Goal: Complete application form

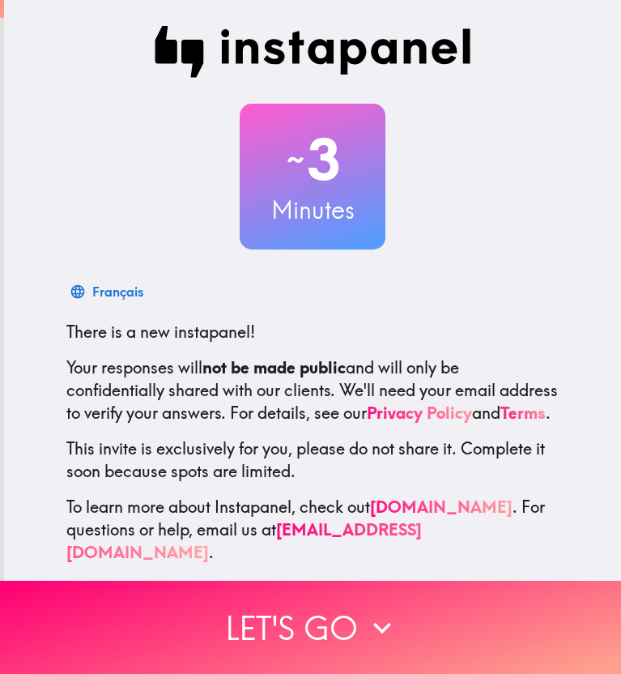
scroll to position [21, 0]
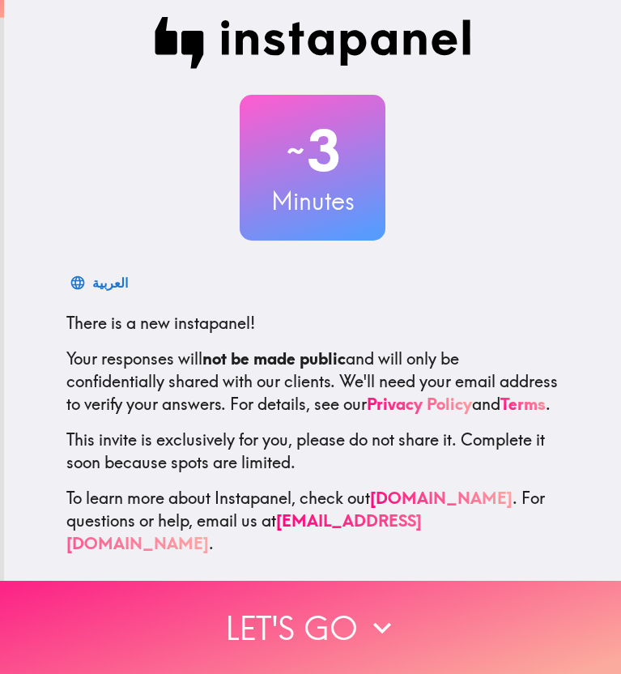
click at [350, 611] on button "Let's go" at bounding box center [310, 627] width 621 height 93
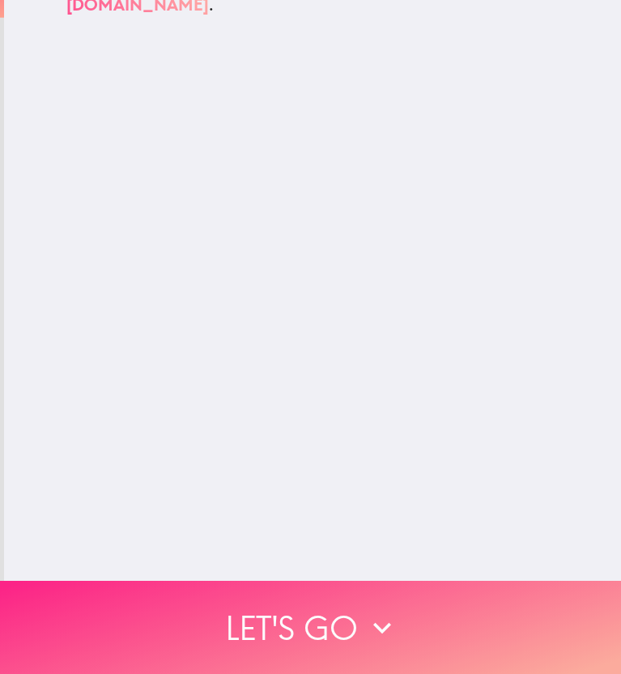
scroll to position [0, 0]
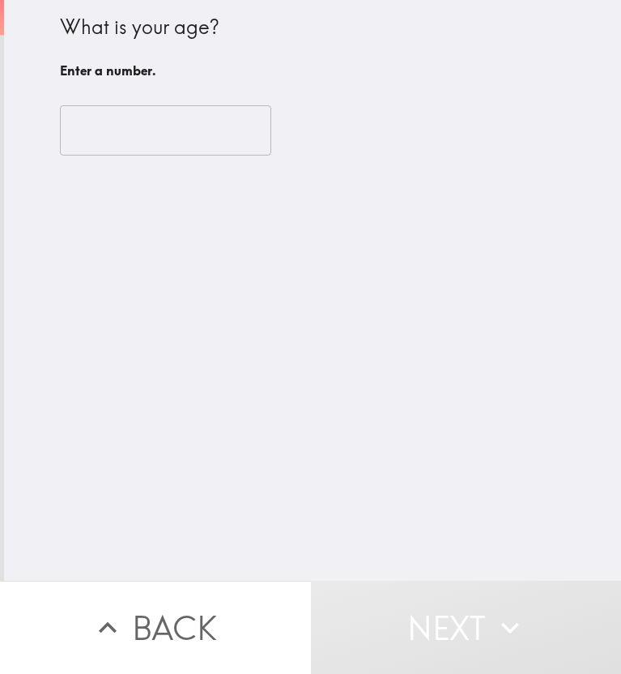
click at [130, 144] on input "number" at bounding box center [165, 130] width 211 height 50
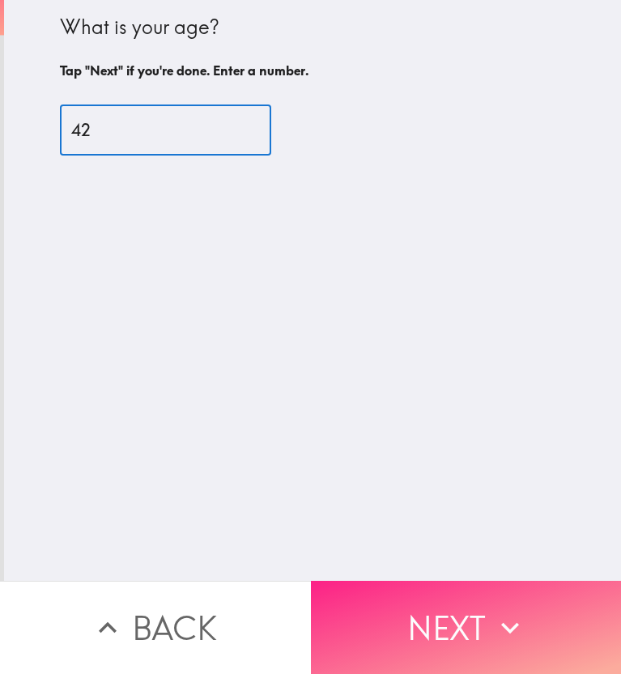
type input "42"
click at [396, 600] on button "Next" at bounding box center [466, 627] width 311 height 93
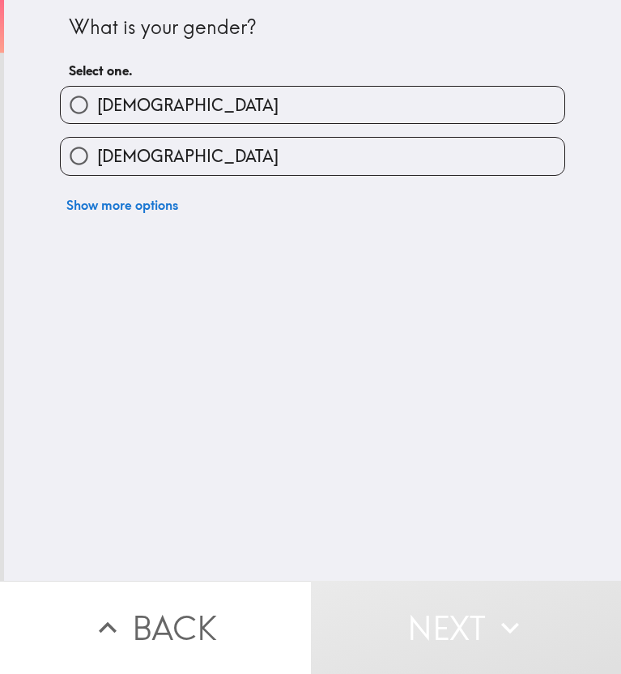
click at [127, 94] on label "[DEMOGRAPHIC_DATA]" at bounding box center [313, 105] width 504 height 36
click at [97, 94] on input "[DEMOGRAPHIC_DATA]" at bounding box center [79, 105] width 36 height 36
radio input "true"
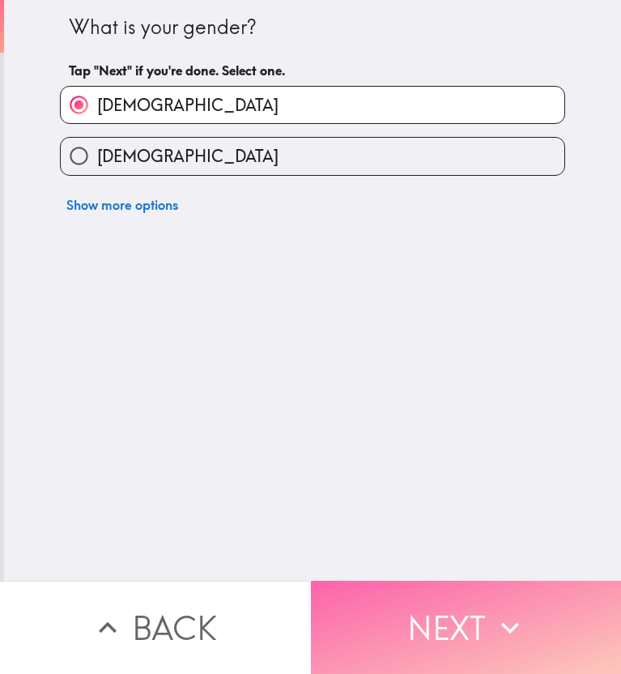
click at [378, 597] on button "Next" at bounding box center [466, 627] width 311 height 93
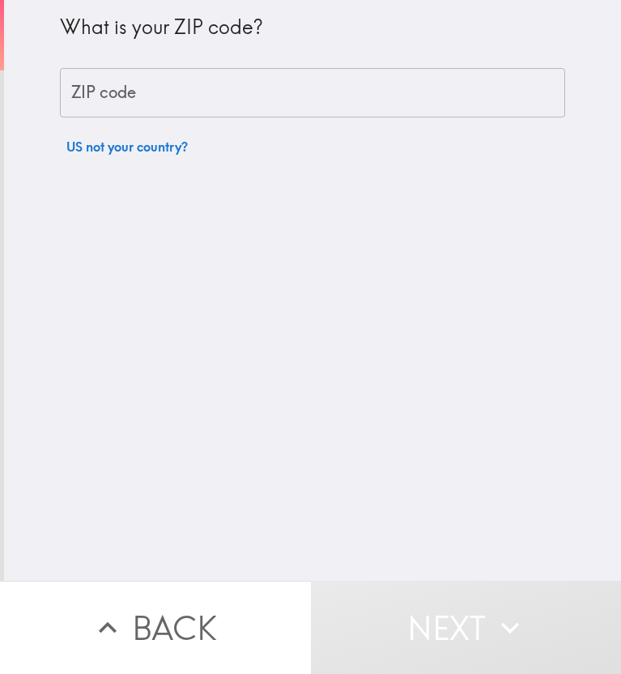
click at [119, 94] on input "ZIP code" at bounding box center [313, 93] width 506 height 50
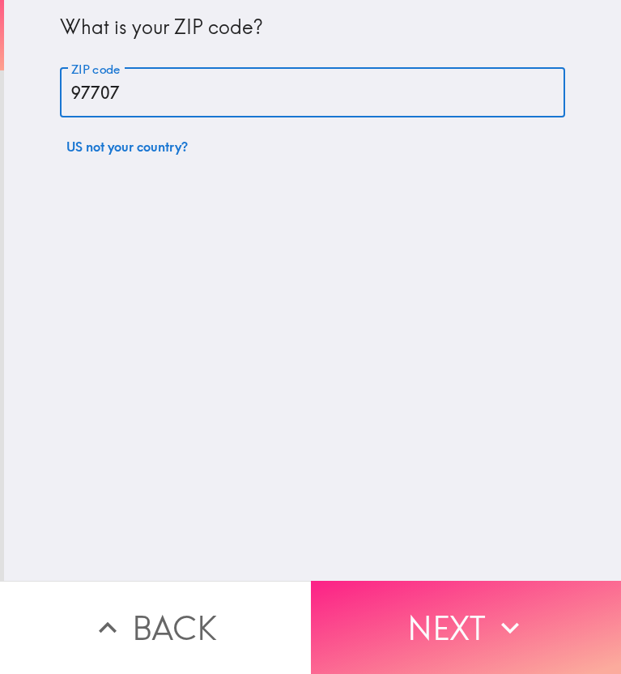
type input "97707"
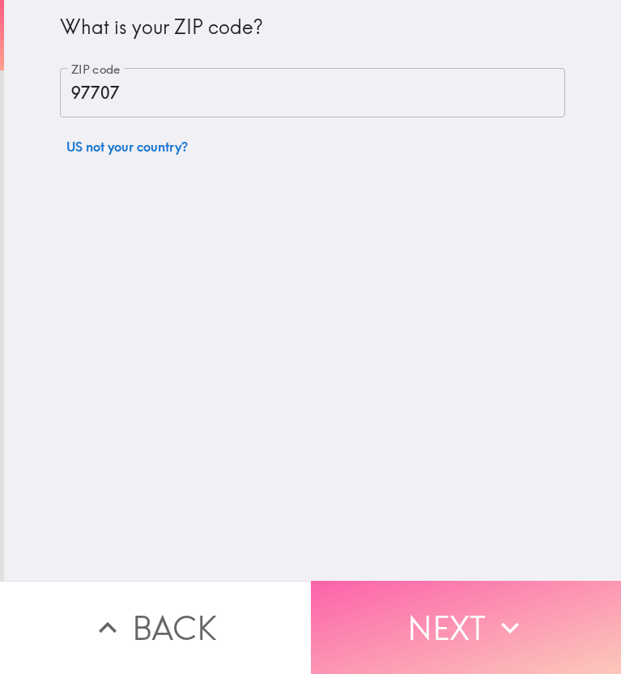
click at [399, 581] on button "Next" at bounding box center [466, 627] width 311 height 93
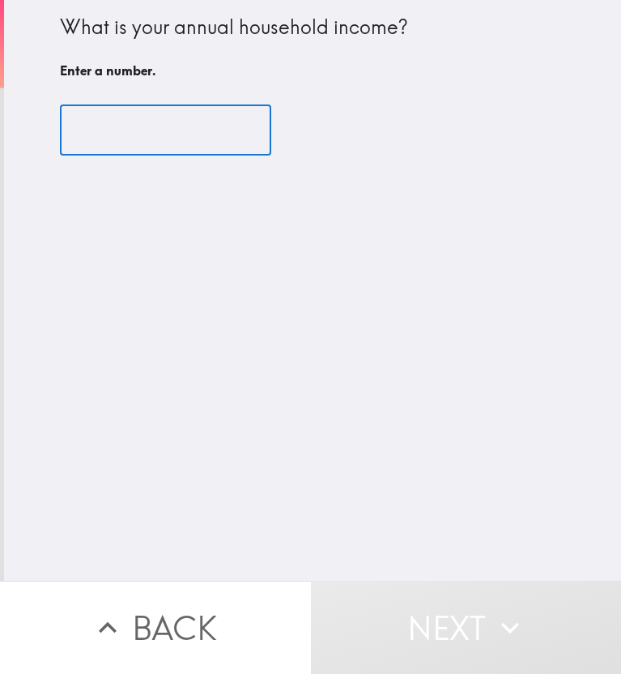
click at [133, 127] on input "number" at bounding box center [165, 130] width 211 height 50
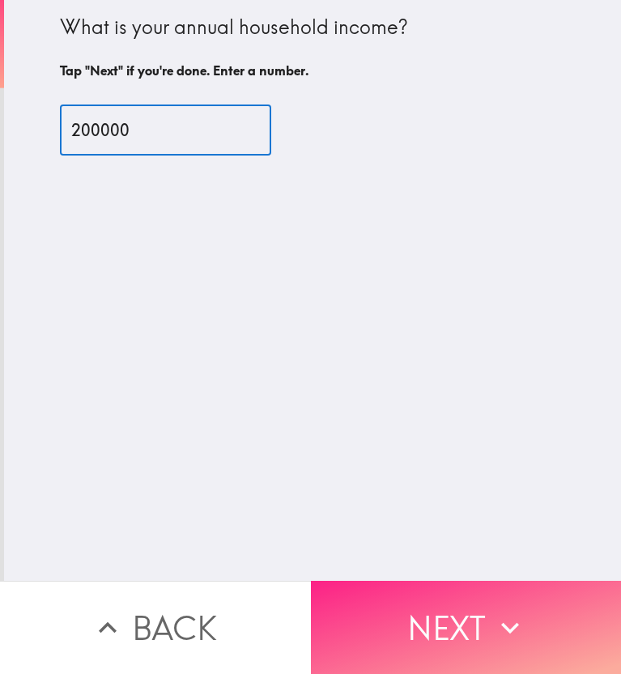
type input "200000"
click at [441, 583] on button "Next" at bounding box center [466, 627] width 311 height 93
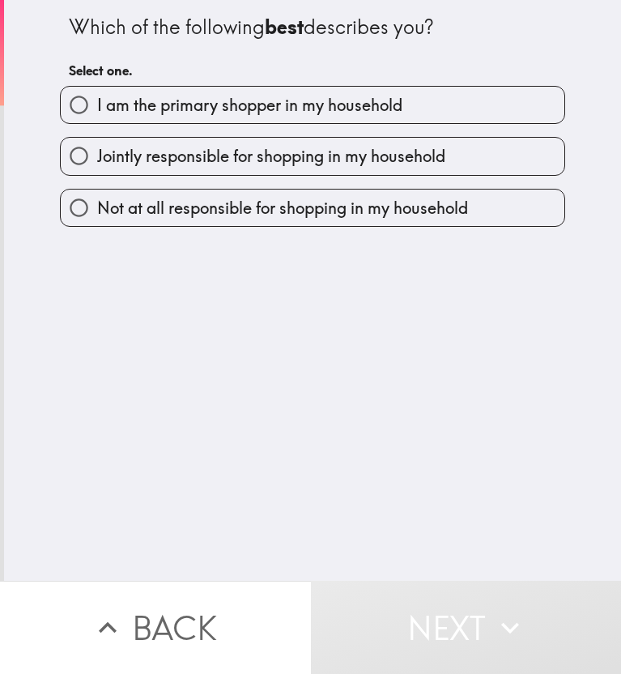
click at [132, 111] on span "I am the primary shopper in my household" at bounding box center [249, 105] width 305 height 23
click at [97, 111] on input "I am the primary shopper in my household" at bounding box center [79, 105] width 36 height 36
radio input "true"
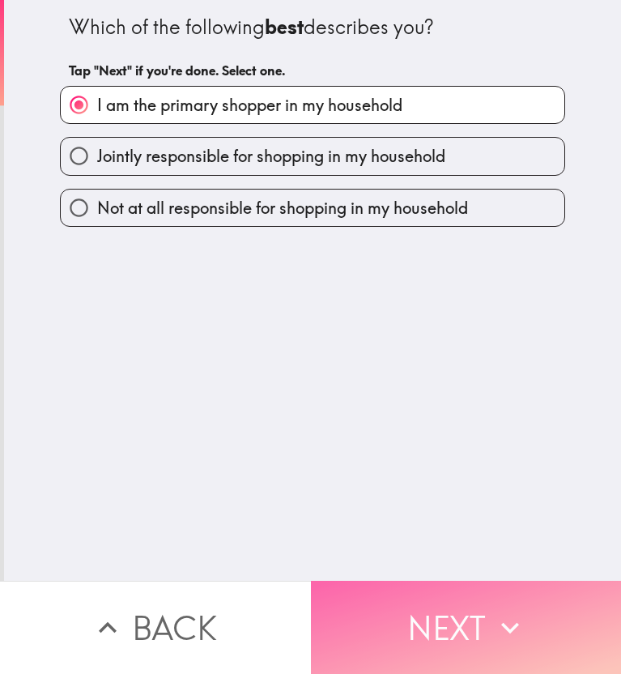
click at [457, 604] on button "Next" at bounding box center [466, 627] width 311 height 93
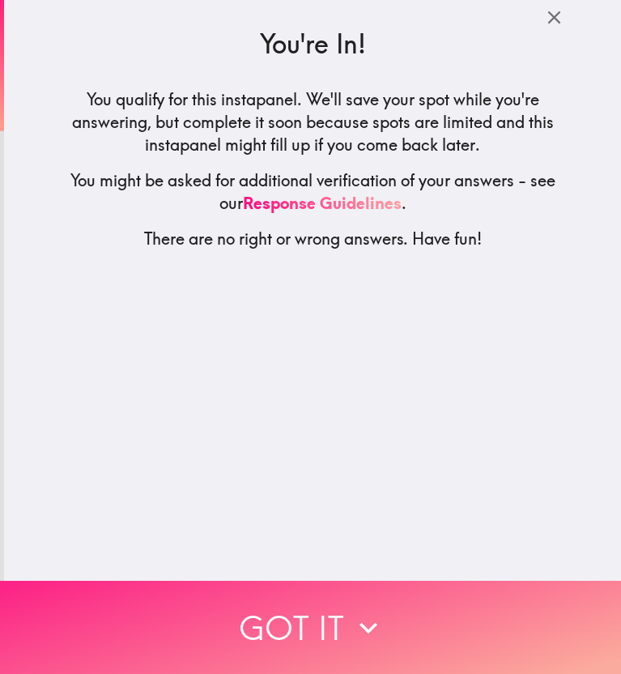
click at [356, 626] on icon "button" at bounding box center [369, 628] width 36 height 36
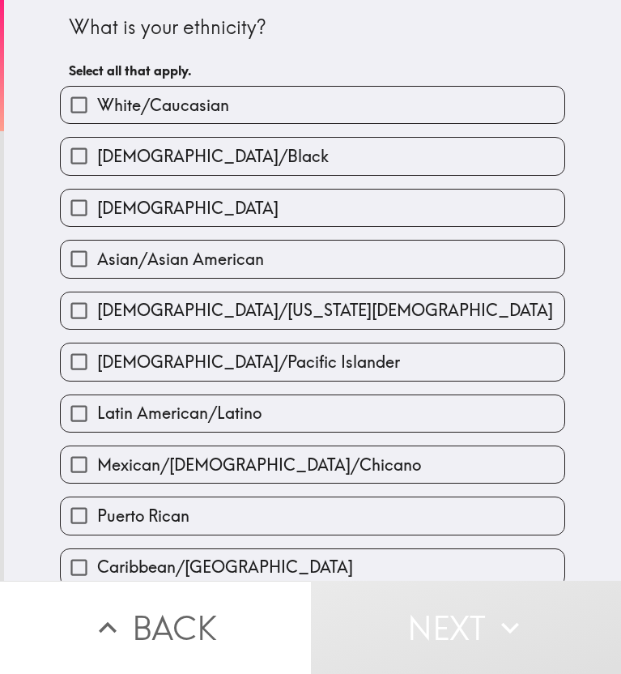
click at [137, 103] on span "White/Caucasian" at bounding box center [163, 105] width 132 height 23
click at [97, 103] on input "White/Caucasian" at bounding box center [79, 105] width 36 height 36
checkbox input "true"
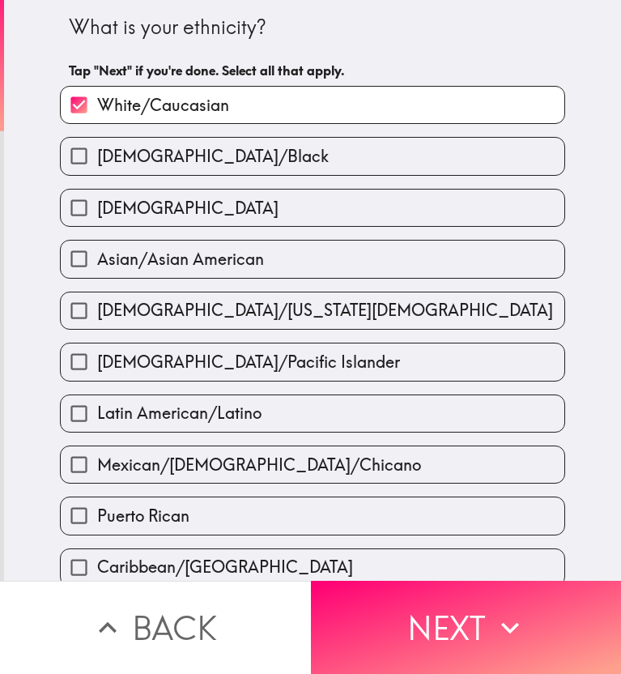
scroll to position [81, 0]
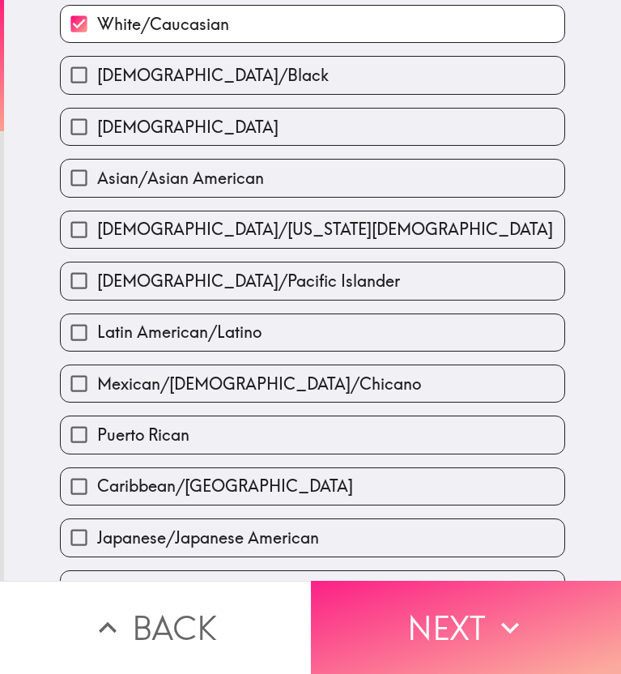
click at [427, 598] on button "Next" at bounding box center [466, 627] width 311 height 93
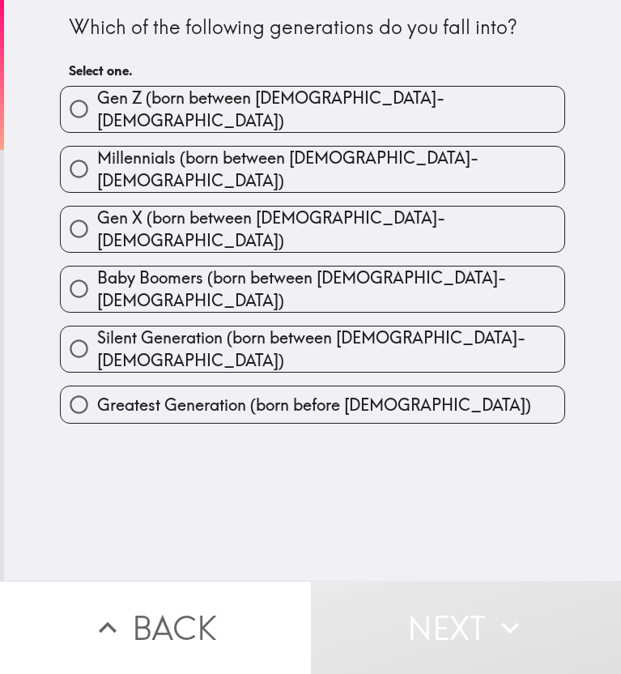
click at [212, 166] on span "Millennials (born between [DEMOGRAPHIC_DATA]-[DEMOGRAPHIC_DATA])" at bounding box center [330, 169] width 467 height 45
click at [97, 166] on input "Millennials (born between [DEMOGRAPHIC_DATA]-[DEMOGRAPHIC_DATA])" at bounding box center [79, 169] width 36 height 36
radio input "true"
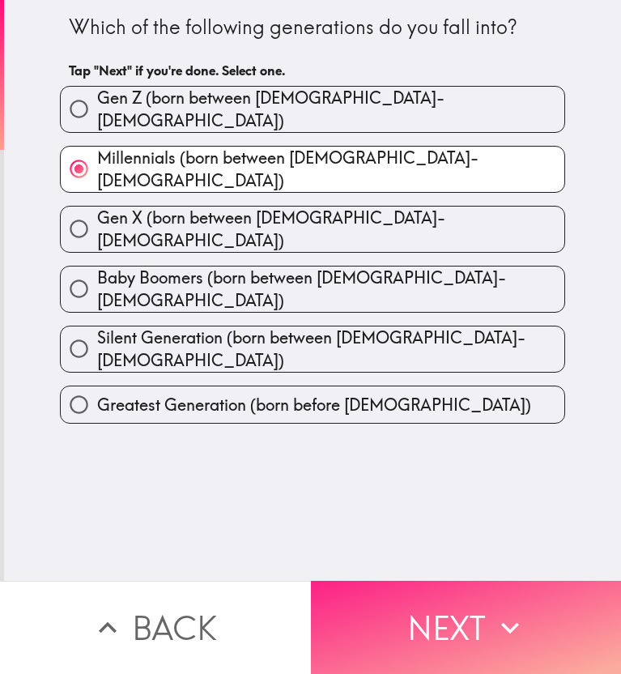
click at [398, 595] on button "Next" at bounding box center [466, 627] width 311 height 93
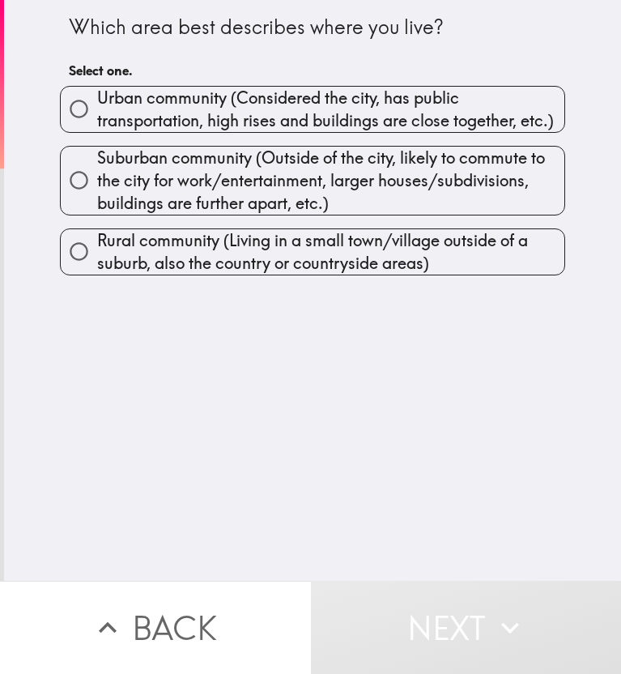
click at [97, 93] on span "Urban community (Considered the city, has public transportation, high rises and…" at bounding box center [330, 109] width 467 height 45
click at [91, 93] on input "Urban community (Considered the city, has public transportation, high rises and…" at bounding box center [79, 109] width 36 height 36
radio input "true"
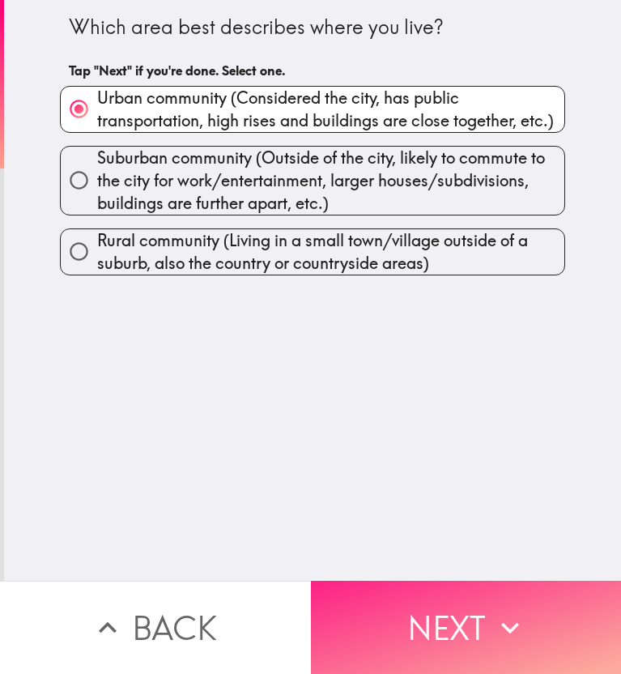
click at [458, 616] on button "Next" at bounding box center [466, 627] width 311 height 93
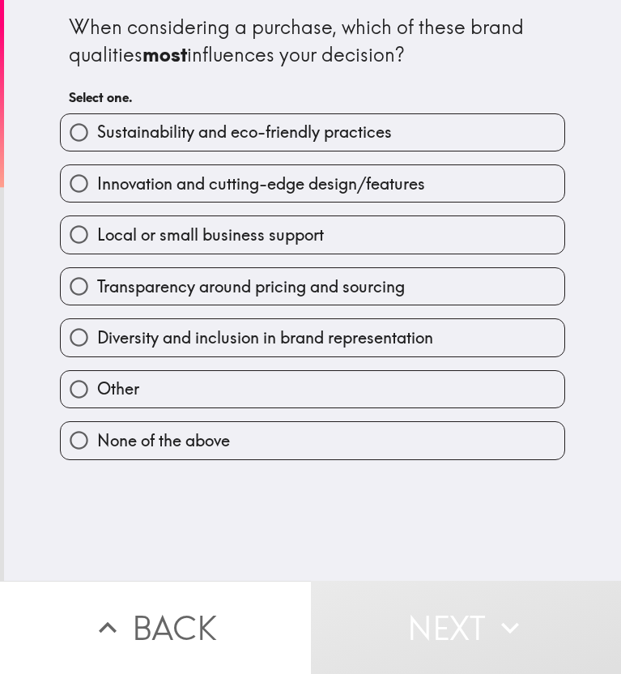
drag, startPoint x: 49, startPoint y: 17, endPoint x: 448, endPoint y: 534, distance: 653.3
click at [448, 534] on div "When considering a purchase, which of these brand qualities most influences you…" at bounding box center [312, 290] width 617 height 581
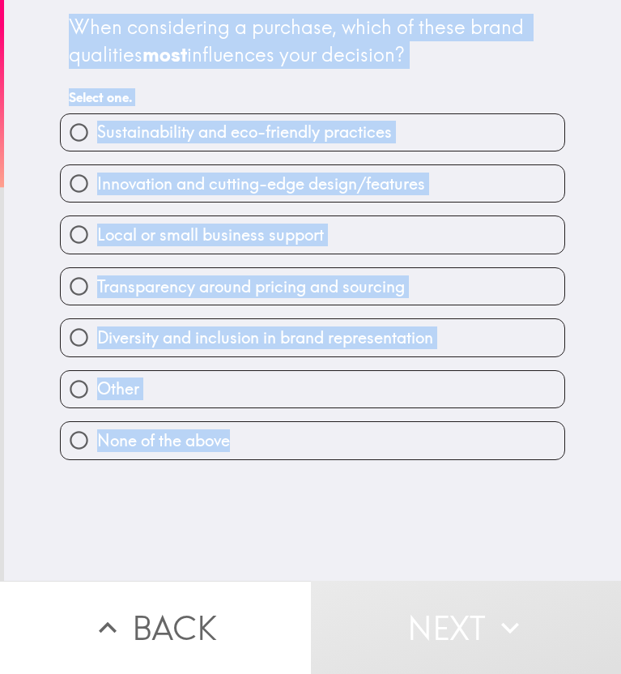
drag, startPoint x: 31, startPoint y: 9, endPoint x: 317, endPoint y: 496, distance: 564.7
click at [317, 496] on div "When considering a purchase, which of these brand qualities most influences you…" at bounding box center [312, 290] width 617 height 581
click at [92, 138] on span "button" at bounding box center [313, 132] width 504 height 36
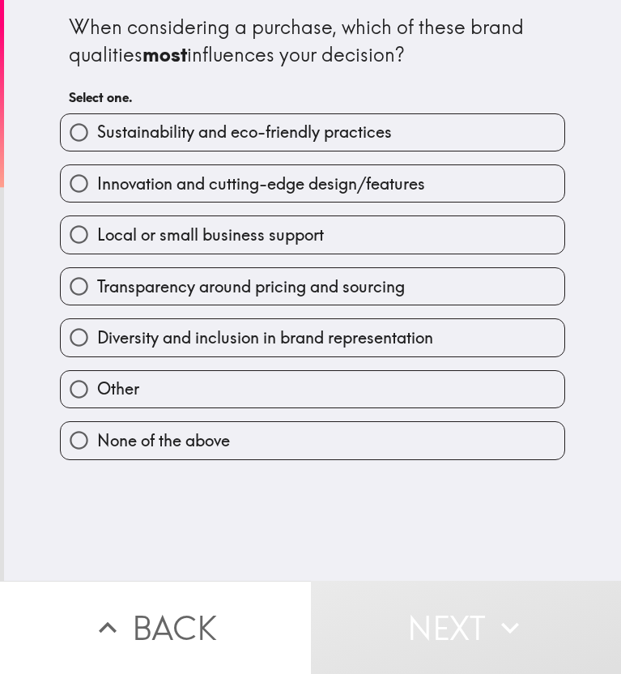
click at [74, 138] on input "Sustainability and eco-friendly practices" at bounding box center [79, 132] width 36 height 36
radio input "true"
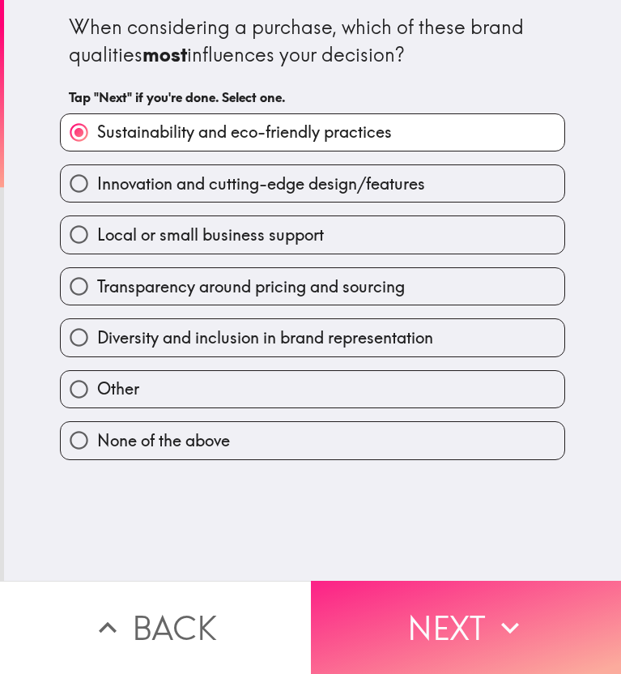
click at [420, 617] on span "button" at bounding box center [466, 627] width 311 height 93
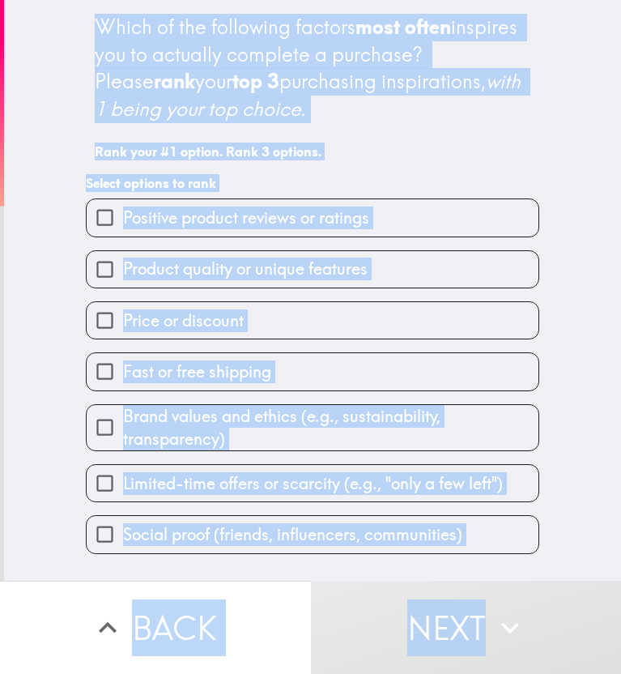
drag, startPoint x: 79, startPoint y: 11, endPoint x: 563, endPoint y: 571, distance: 740.5
click at [563, 571] on div "Which of the following factors most often inspires you to actually complete a p…" at bounding box center [310, 337] width 621 height 674
click at [89, 306] on input "Price or discount" at bounding box center [105, 320] width 36 height 36
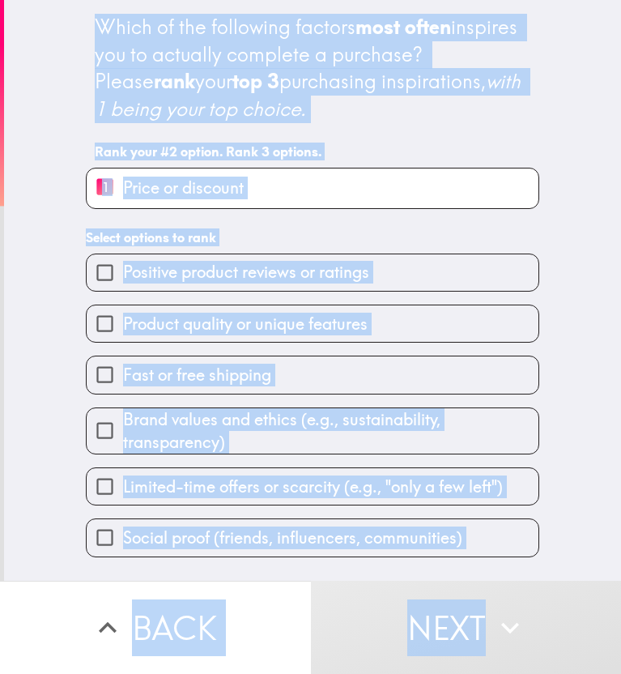
click at [96, 331] on input "Product quality or unique features" at bounding box center [105, 323] width 36 height 36
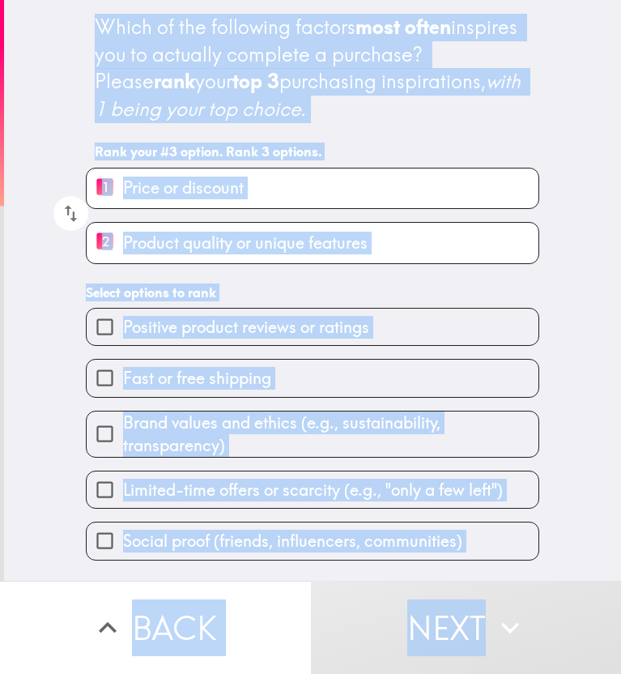
click at [194, 335] on span "button" at bounding box center [313, 327] width 452 height 36
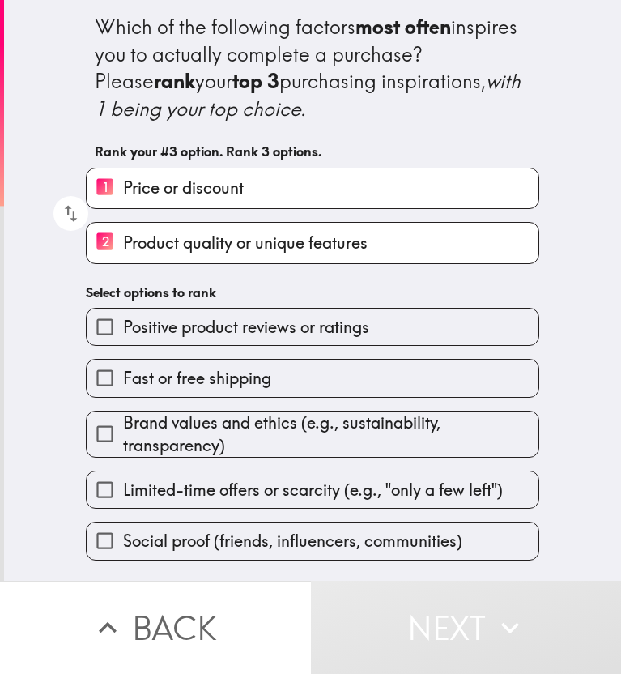
click at [109, 327] on input "Positive product reviews or ratings" at bounding box center [105, 327] width 36 height 36
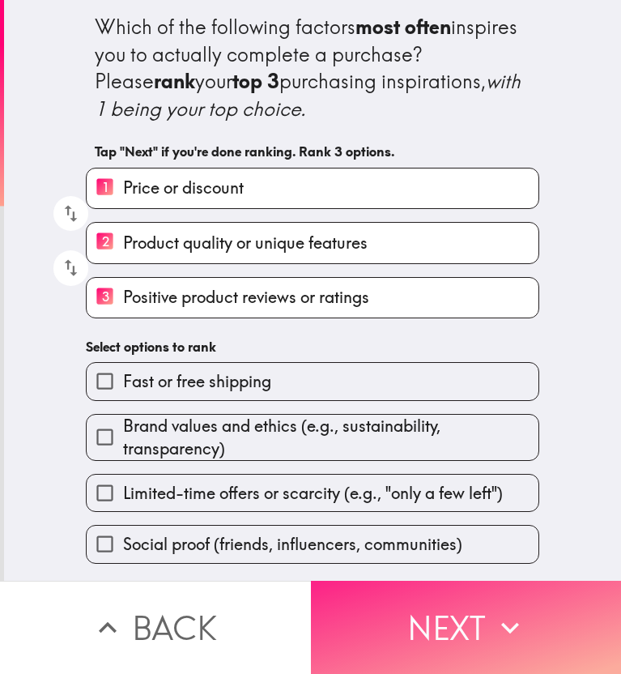
click at [471, 600] on span "button" at bounding box center [466, 627] width 311 height 93
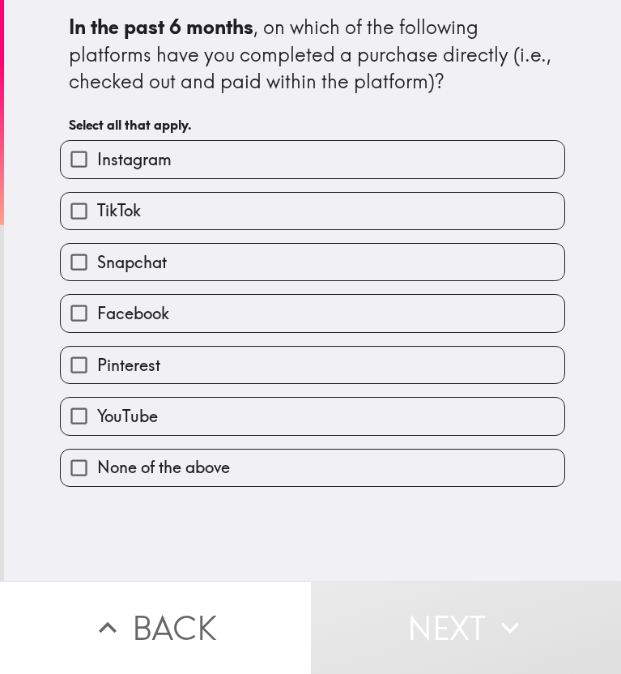
click at [133, 148] on span "button" at bounding box center [313, 159] width 504 height 36
click at [70, 156] on input "Instagram" at bounding box center [79, 159] width 36 height 36
checkbox input "true"
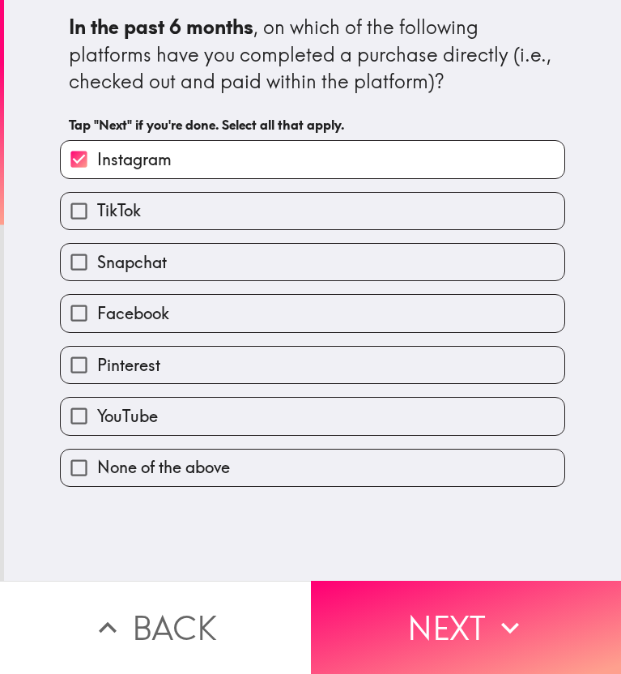
click at [67, 308] on input "Facebook" at bounding box center [79, 313] width 36 height 36
checkbox input "true"
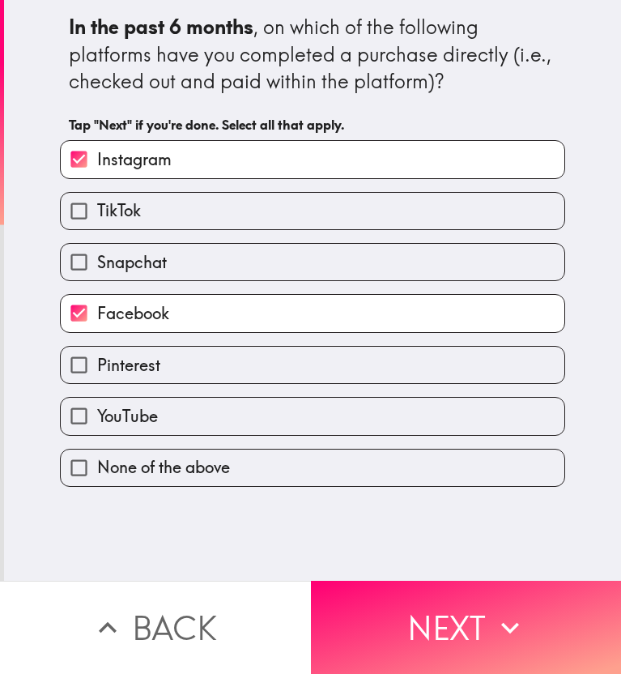
click at [77, 417] on input "YouTube" at bounding box center [79, 416] width 36 height 36
checkbox input "true"
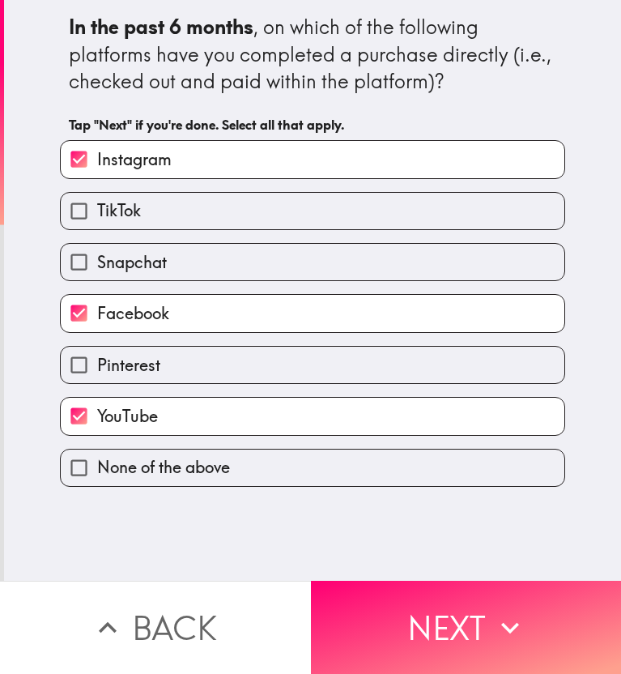
click at [70, 203] on input "TikTok" at bounding box center [79, 211] width 36 height 36
checkbox input "true"
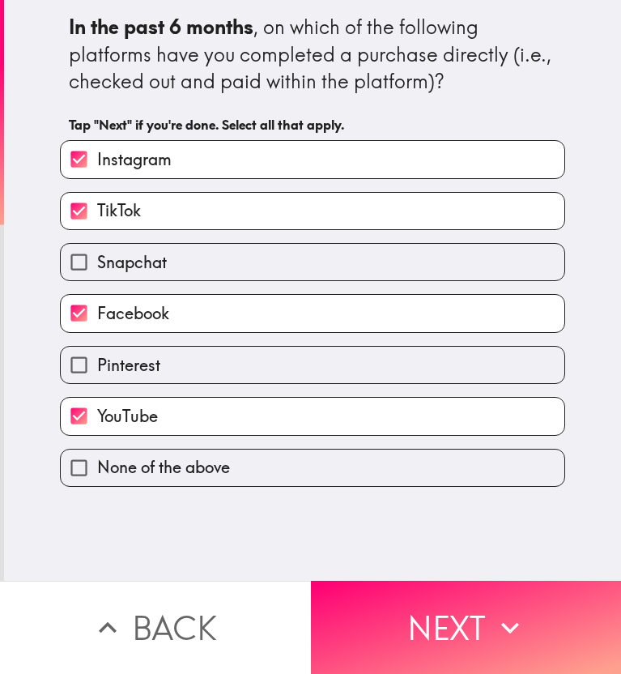
click at [61, 368] on input "Pinterest" at bounding box center [79, 365] width 36 height 36
checkbox input "true"
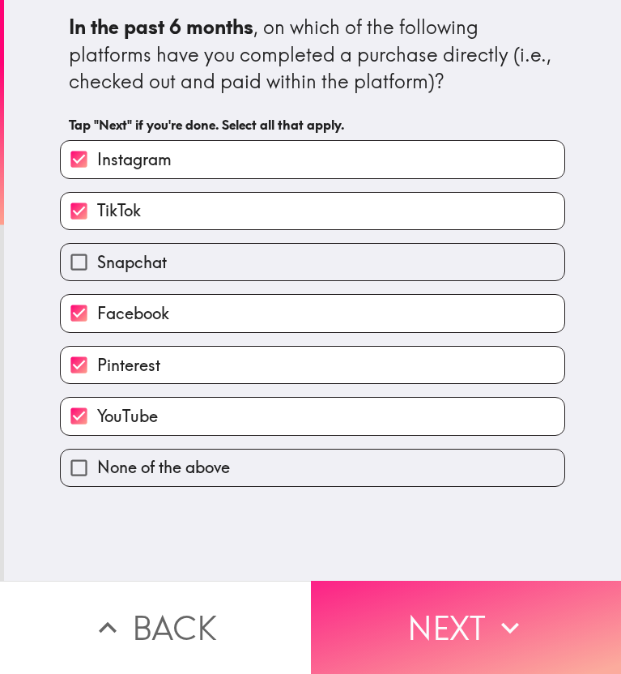
click at [456, 591] on span "button" at bounding box center [466, 627] width 311 height 93
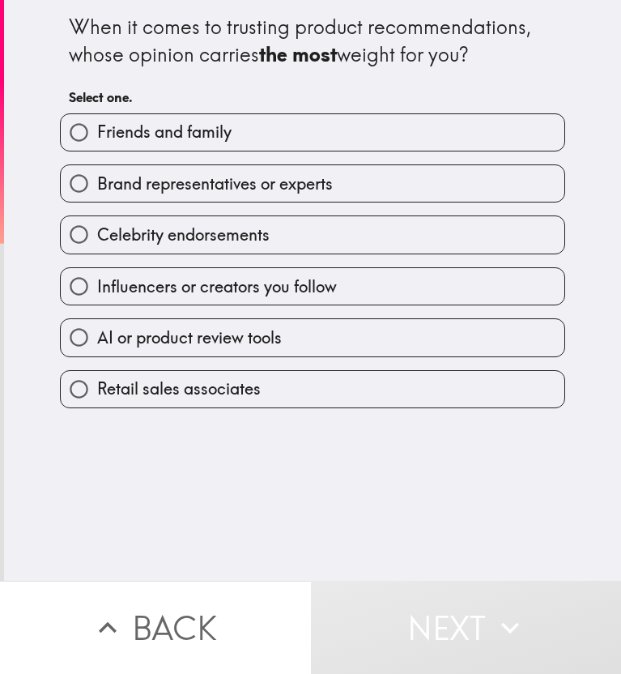
click at [72, 134] on input "Friends and family" at bounding box center [79, 132] width 36 height 36
radio input "true"
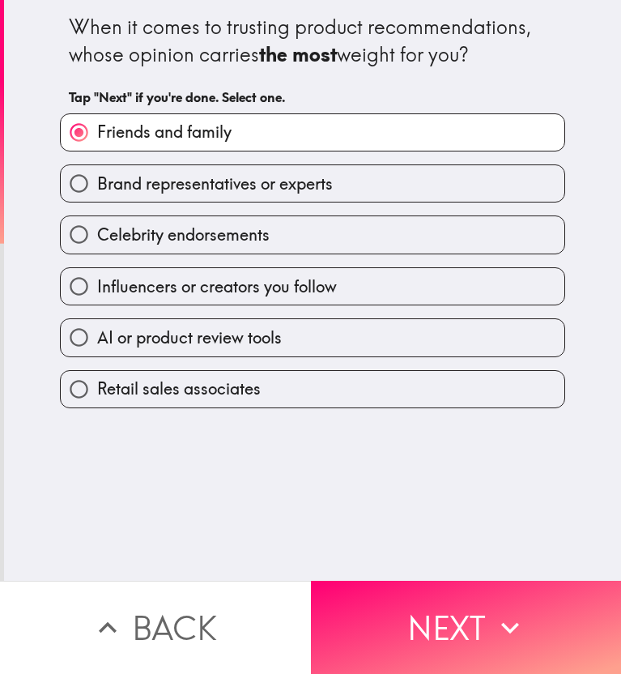
click at [72, 188] on input "Brand representatives or experts" at bounding box center [79, 183] width 36 height 36
radio input "true"
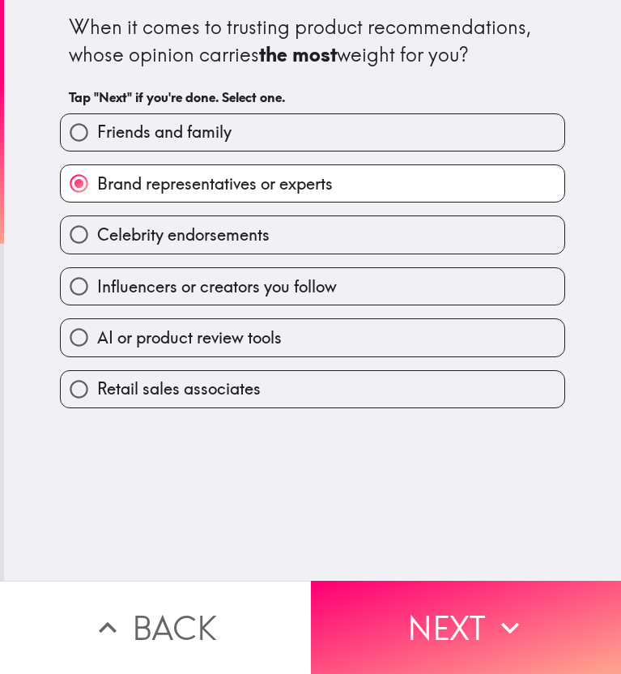
click at [75, 144] on input "Friends and family" at bounding box center [79, 132] width 36 height 36
radio input "true"
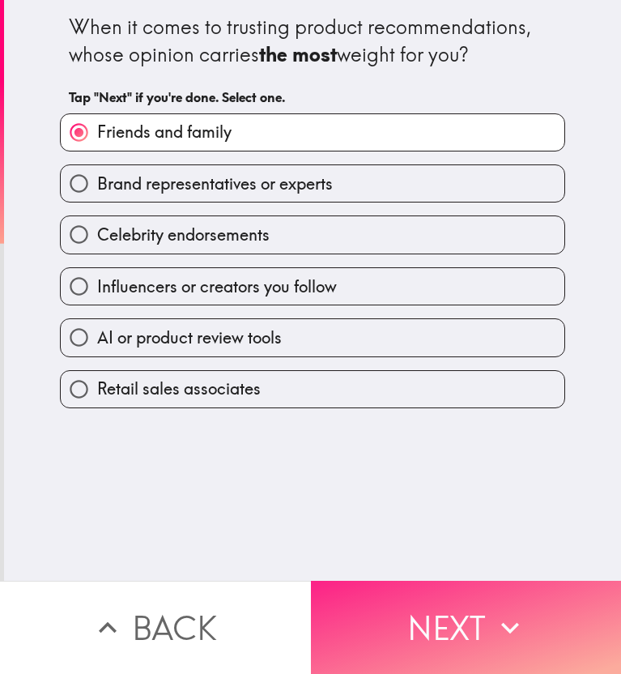
click at [468, 609] on span "button" at bounding box center [466, 627] width 311 height 93
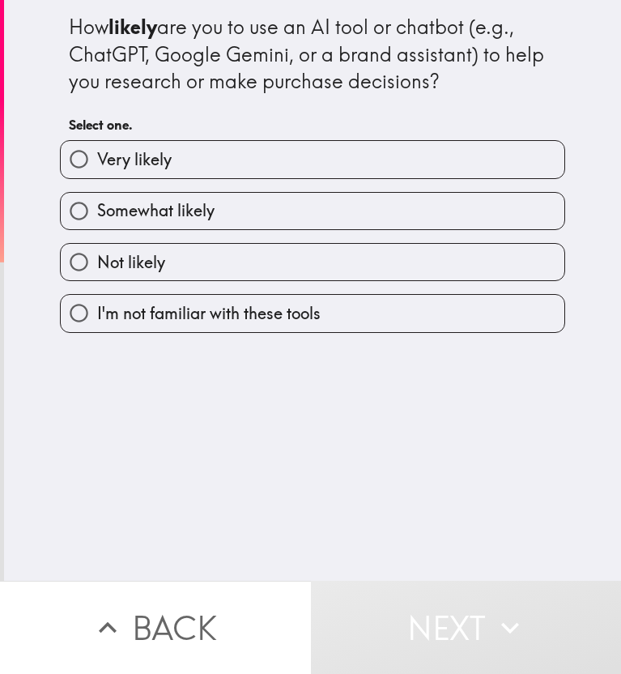
click at [130, 201] on span "button" at bounding box center [313, 211] width 504 height 36
click at [62, 156] on input "Very likely" at bounding box center [79, 159] width 36 height 36
radio input "true"
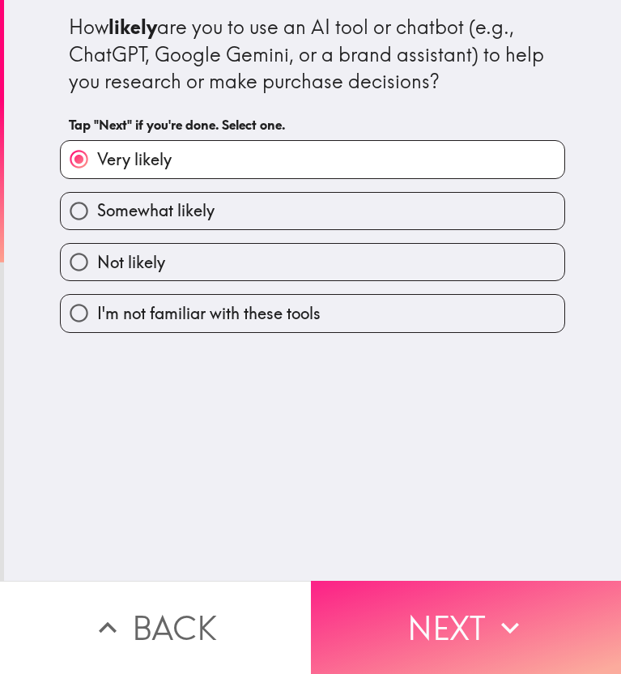
click at [440, 596] on span "button" at bounding box center [466, 627] width 311 height 93
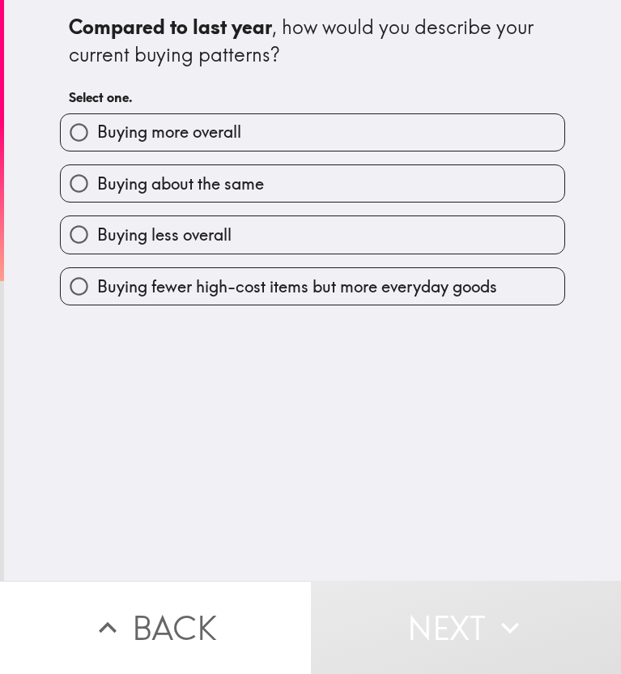
click at [96, 131] on span "button" at bounding box center [313, 132] width 504 height 36
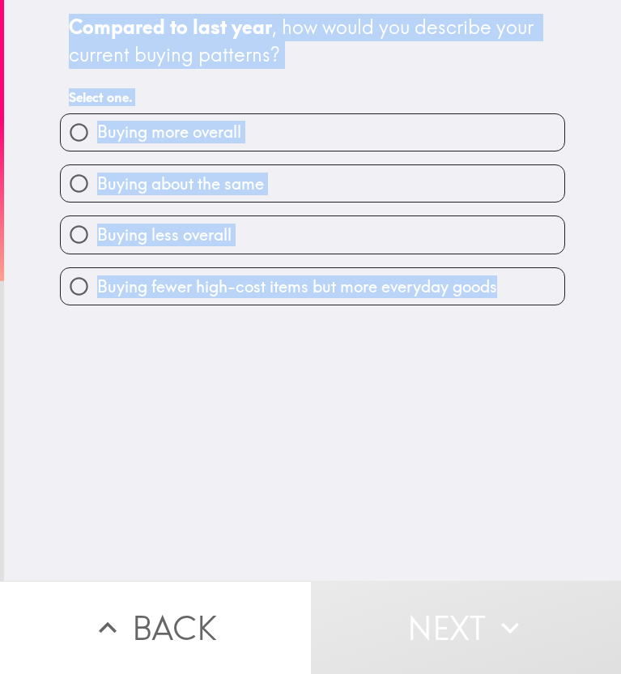
drag, startPoint x: 47, startPoint y: 2, endPoint x: 265, endPoint y: 373, distance: 429.6
click at [265, 373] on div "Compared to last year , how would you describe your current buying patterns? Se…" at bounding box center [312, 290] width 617 height 581
click at [74, 134] on input "Buying more overall" at bounding box center [79, 132] width 36 height 36
radio input "true"
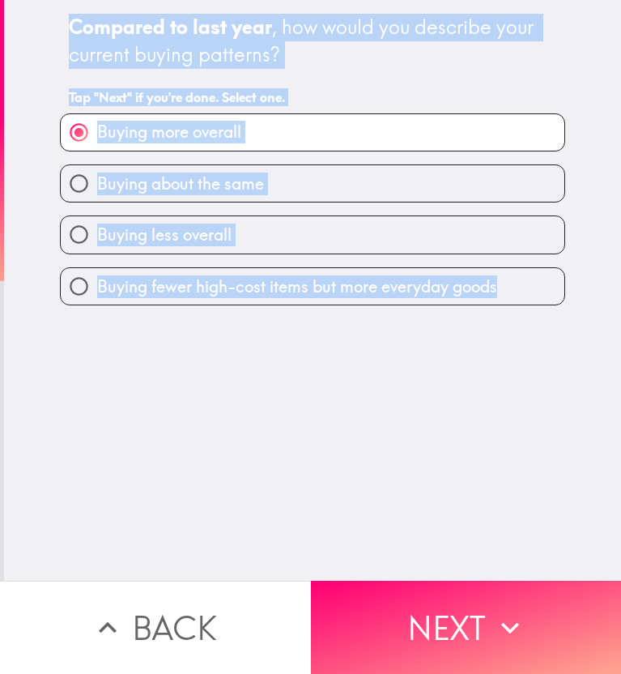
click at [66, 179] on input "Buying about the same" at bounding box center [79, 183] width 36 height 36
radio input "true"
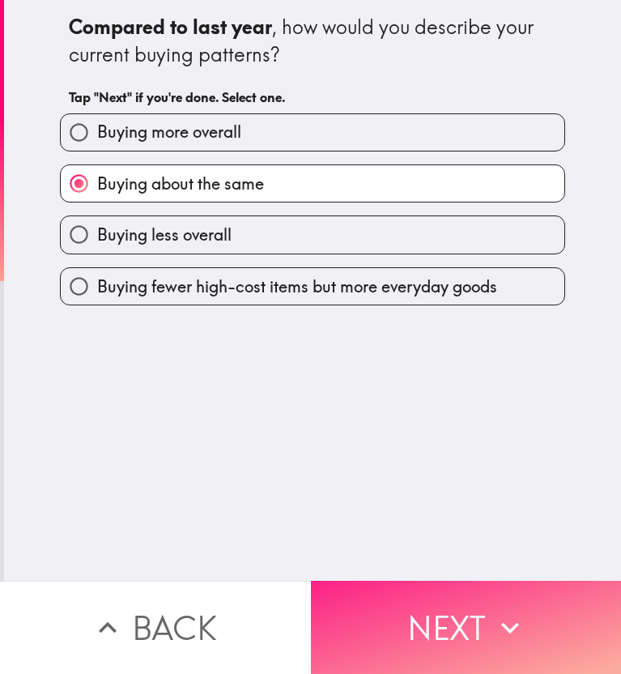
click at [423, 634] on span "button" at bounding box center [466, 627] width 311 height 93
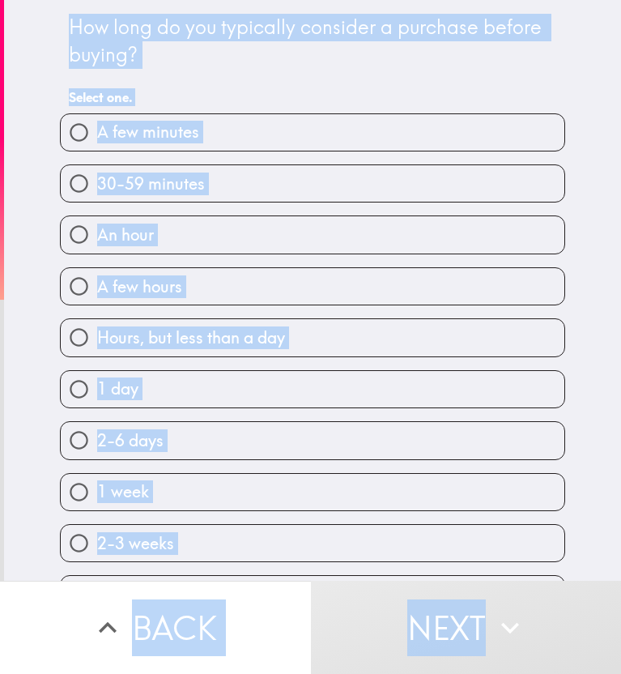
scroll to position [302, 0]
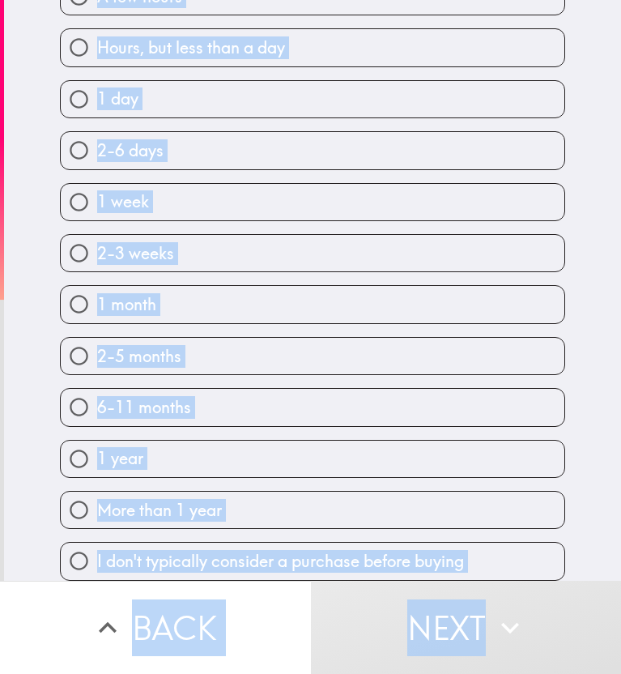
drag, startPoint x: 51, startPoint y: 30, endPoint x: 387, endPoint y: 654, distance: 708.7
click at [387, 654] on div "How long do you typically consider a purchase before buying? Select one. A few …" at bounding box center [310, 337] width 621 height 674
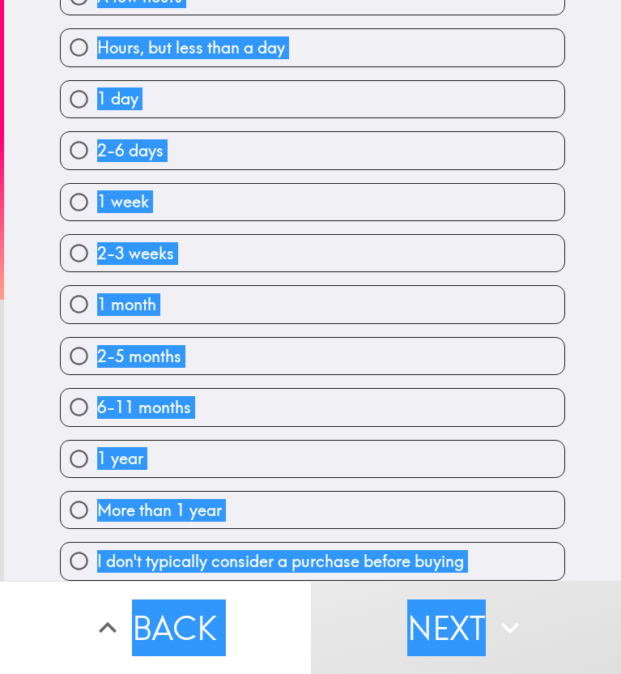
scroll to position [0, 0]
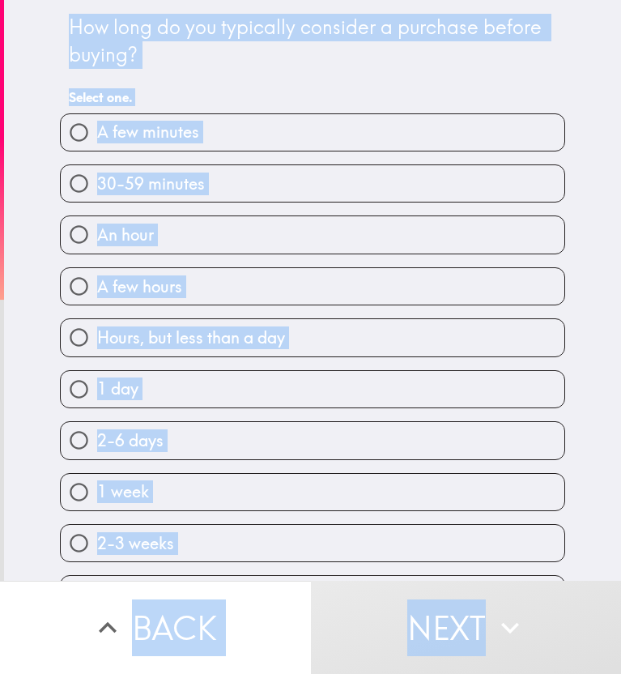
click at [18, 234] on div "How long do you typically consider a purchase before buying? Select one. A few …" at bounding box center [312, 290] width 617 height 581
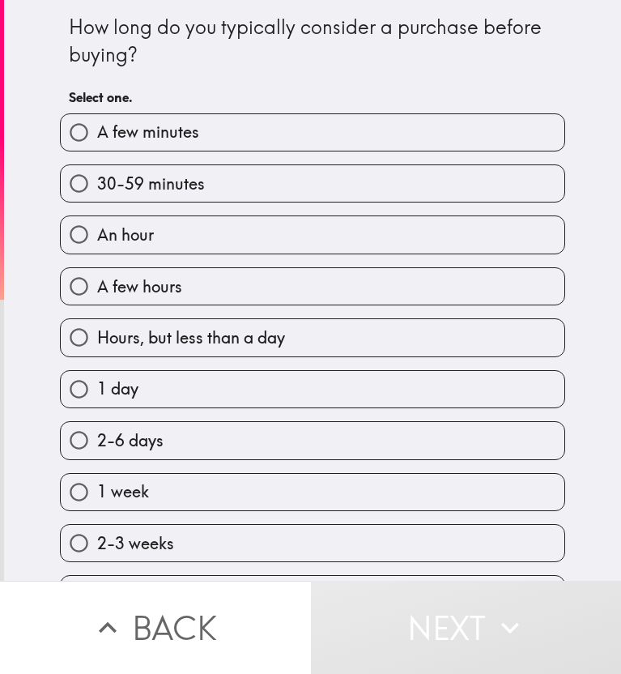
click at [84, 134] on input "A few minutes" at bounding box center [79, 132] width 36 height 36
radio input "true"
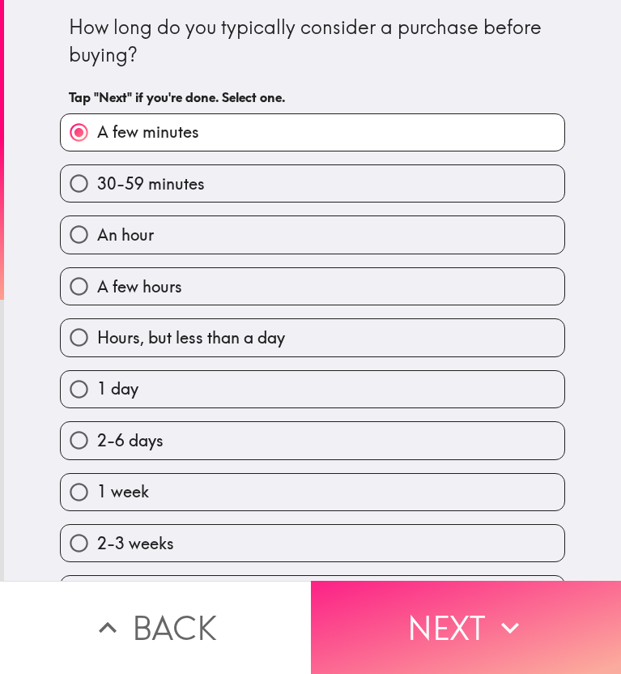
click at [435, 620] on span "button" at bounding box center [466, 627] width 311 height 93
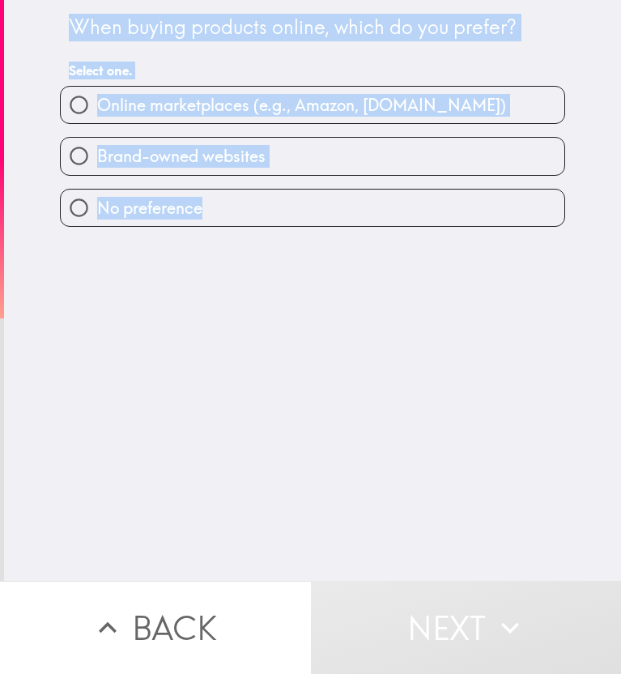
drag, startPoint x: 54, startPoint y: 15, endPoint x: 244, endPoint y: 253, distance: 304.4
click at [244, 253] on div "When buying products online, which do you prefer? Select one. Online marketplac…" at bounding box center [312, 290] width 617 height 581
click at [109, 428] on div "When buying products online, which do you prefer? Select one. Online marketplac…" at bounding box center [312, 290] width 617 height 581
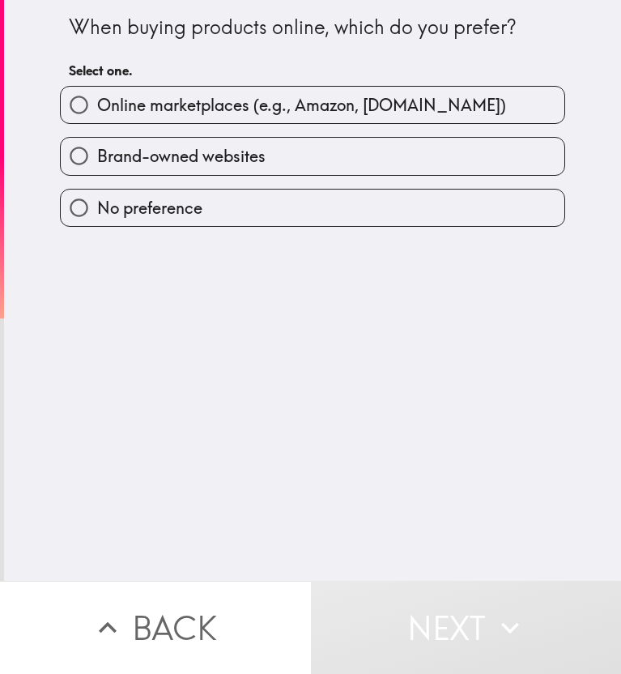
click at [96, 153] on span "button" at bounding box center [313, 156] width 504 height 36
click at [66, 112] on input "Online marketplaces (e.g., Amazon, [DOMAIN_NAME])" at bounding box center [79, 105] width 36 height 36
radio input "true"
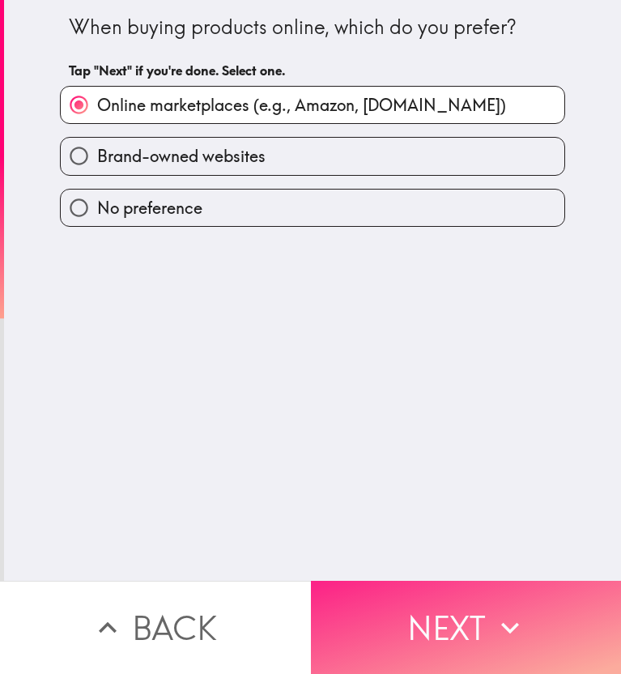
click at [435, 608] on span "button" at bounding box center [466, 627] width 311 height 93
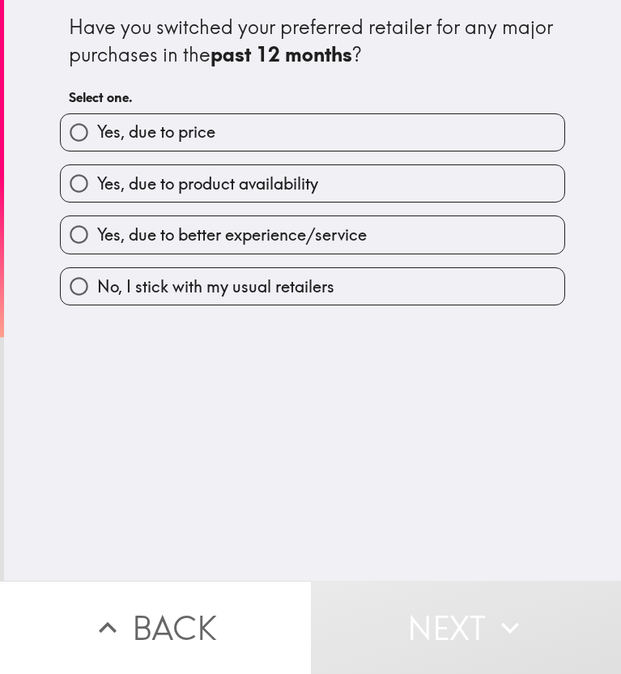
click at [62, 243] on input "Yes, due to better experience/service" at bounding box center [79, 234] width 36 height 36
radio input "true"
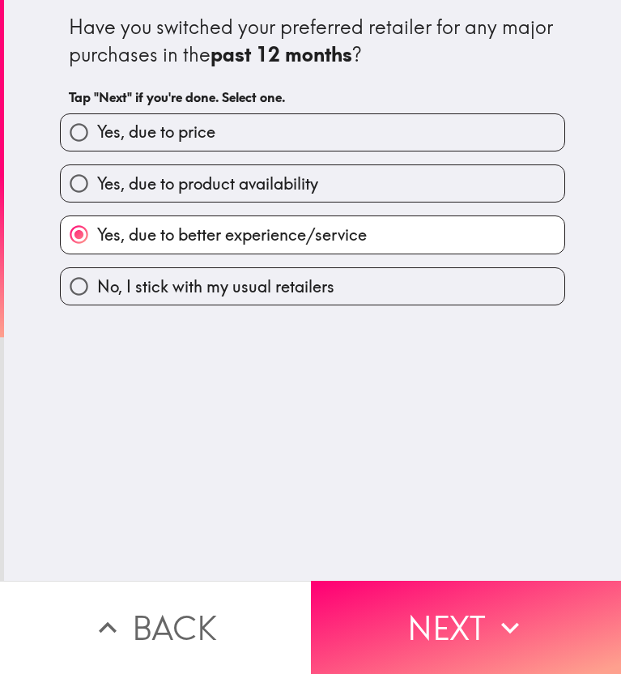
click at [489, 568] on div "Have you switched your preferred retailer for any major purchases in the past 1…" at bounding box center [312, 290] width 617 height 581
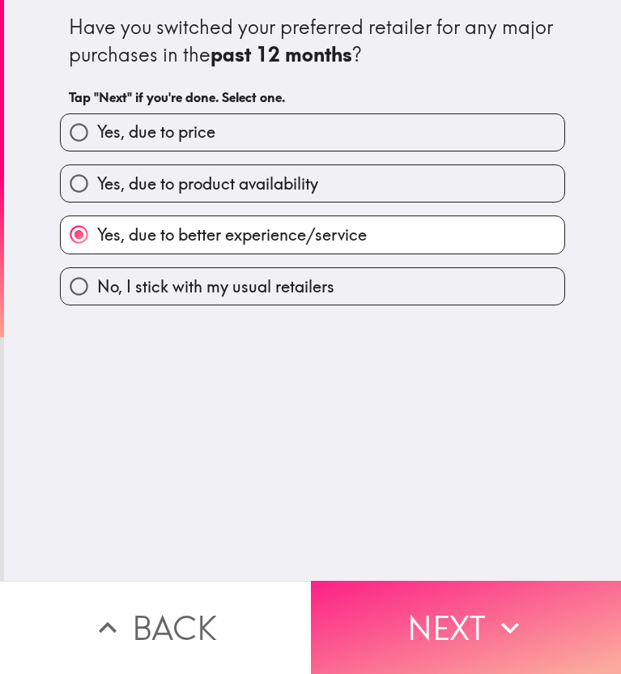
click at [489, 583] on span "button" at bounding box center [466, 627] width 311 height 93
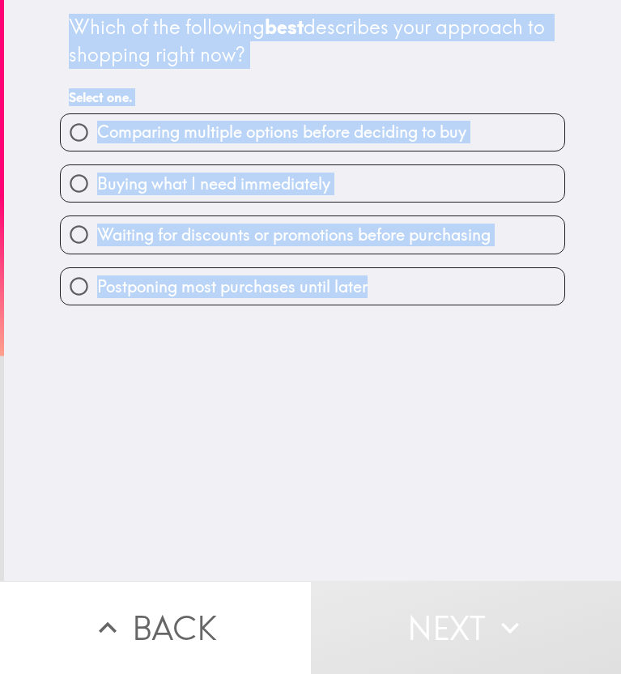
drag, startPoint x: 58, startPoint y: 60, endPoint x: 339, endPoint y: 333, distance: 392.5
click at [339, 333] on div "Which of the following best describes your approach to shopping right now? Sele…" at bounding box center [312, 290] width 617 height 581
click at [186, 113] on div "Comparing multiple options before deciding to buy" at bounding box center [313, 132] width 506 height 38
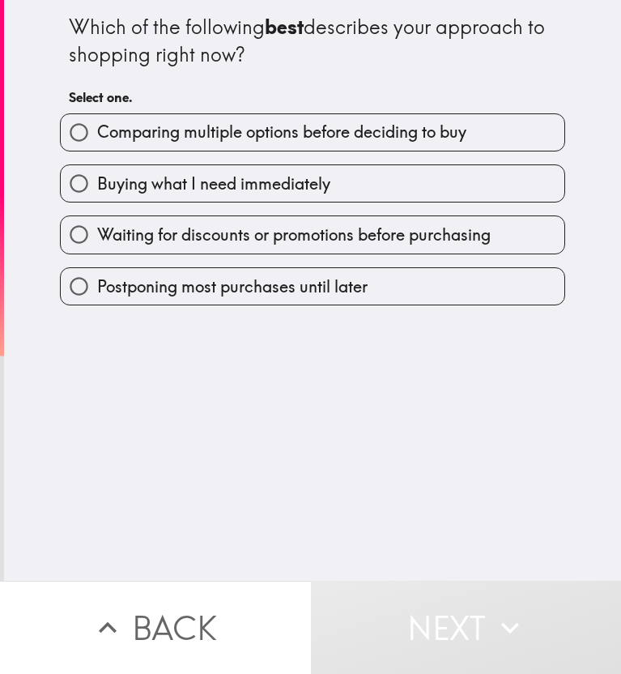
click at [183, 124] on span "button" at bounding box center [313, 132] width 504 height 36
click at [61, 133] on input "Comparing multiple options before deciding to buy" at bounding box center [79, 132] width 36 height 36
radio input "true"
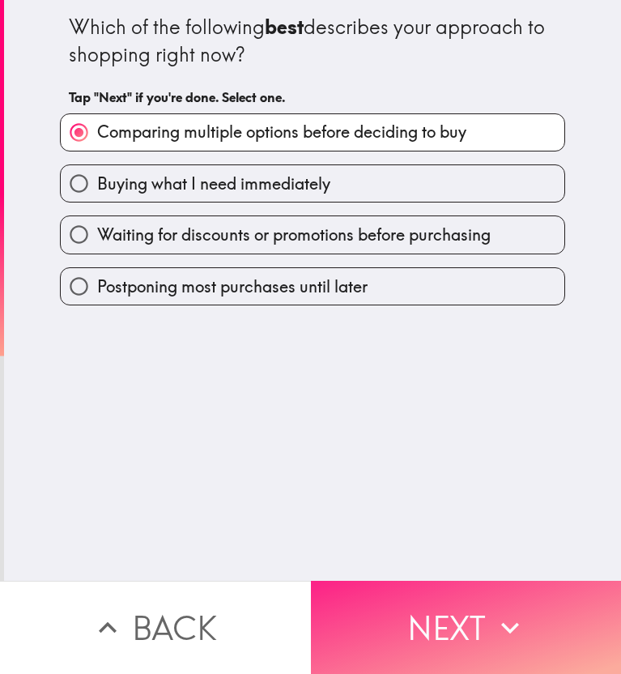
click at [455, 617] on span "button" at bounding box center [466, 627] width 311 height 93
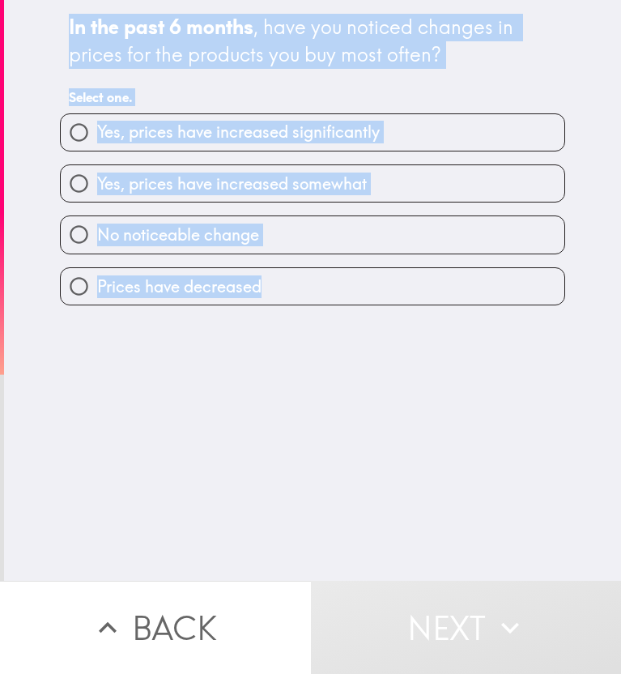
drag, startPoint x: 49, startPoint y: 29, endPoint x: 252, endPoint y: 318, distance: 353.6
click at [252, 318] on div "In the past 6 months , have you noticed changes in prices for the products you …" at bounding box center [312, 290] width 617 height 581
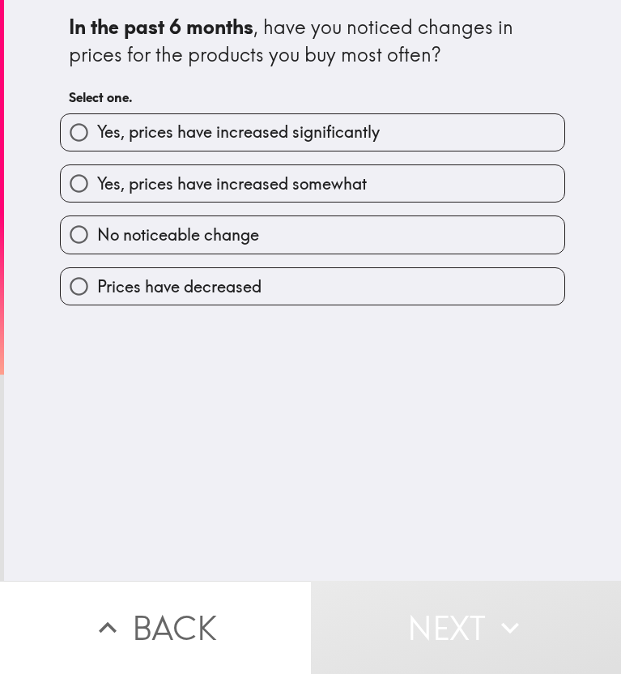
click at [139, 519] on div "In the past 6 months , have you noticed changes in prices for the products you …" at bounding box center [312, 290] width 617 height 581
click at [78, 187] on input "Yes, prices have increased somewhat" at bounding box center [79, 183] width 36 height 36
radio input "true"
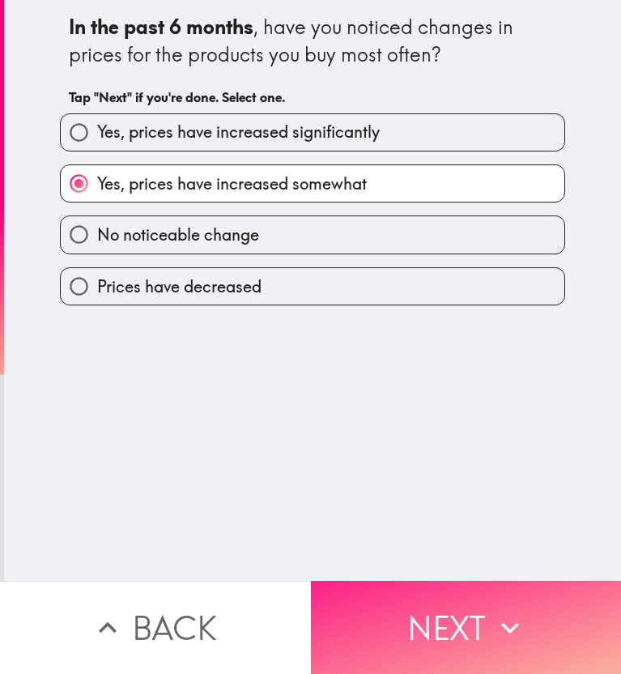
click at [420, 614] on span "button" at bounding box center [466, 627] width 311 height 93
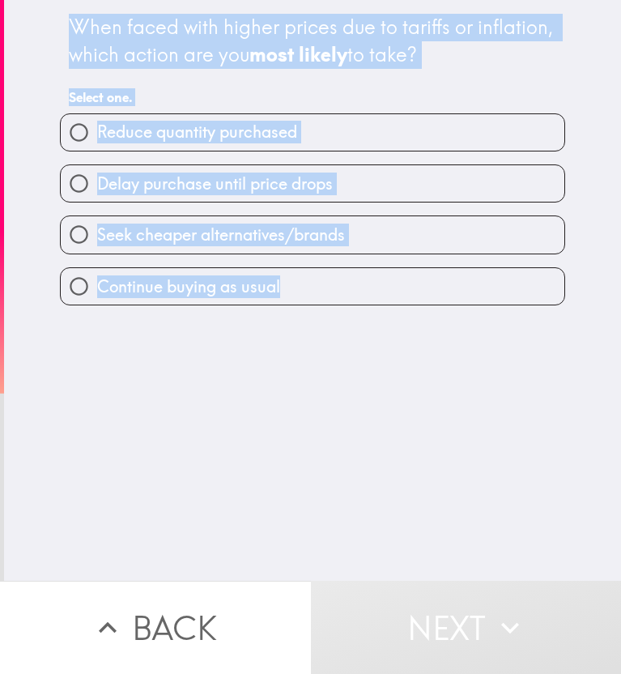
drag, startPoint x: 49, startPoint y: 25, endPoint x: 258, endPoint y: 350, distance: 386.8
click at [258, 350] on div "When faced with higher prices due to tariffs or inflation, which action are you…" at bounding box center [312, 290] width 617 height 581
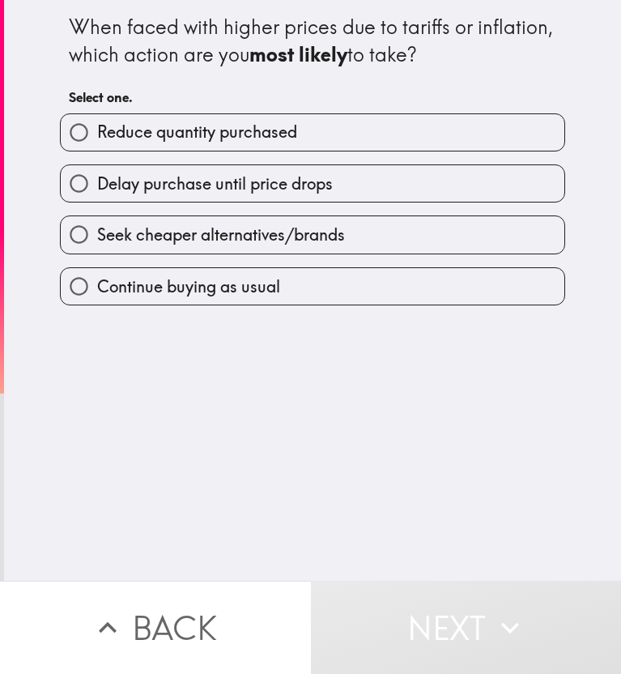
click at [100, 446] on div "When faced with higher prices due to tariffs or inflation, which action are you…" at bounding box center [312, 290] width 617 height 581
click at [112, 241] on span "button" at bounding box center [313, 234] width 504 height 36
click at [70, 245] on input "Seek cheaper alternatives/brands" at bounding box center [79, 234] width 36 height 36
radio input "true"
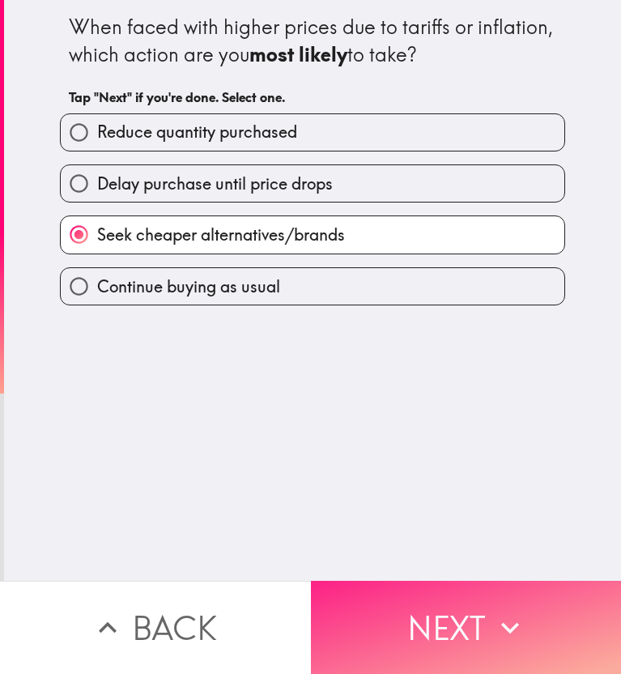
click at [409, 595] on span "button" at bounding box center [466, 627] width 311 height 93
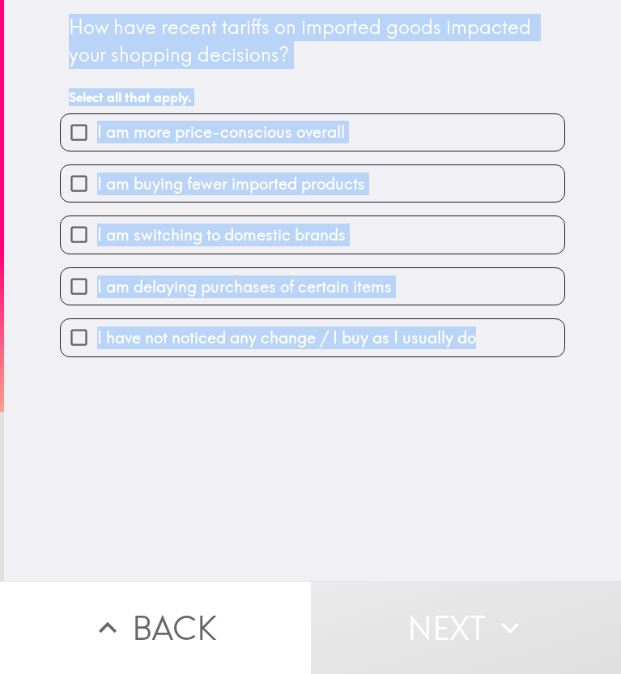
drag, startPoint x: 41, startPoint y: 22, endPoint x: 372, endPoint y: 418, distance: 516.5
click at [372, 418] on div "How have recent tariffs on imported goods impacted your shopping decisions? Sel…" at bounding box center [312, 290] width 617 height 581
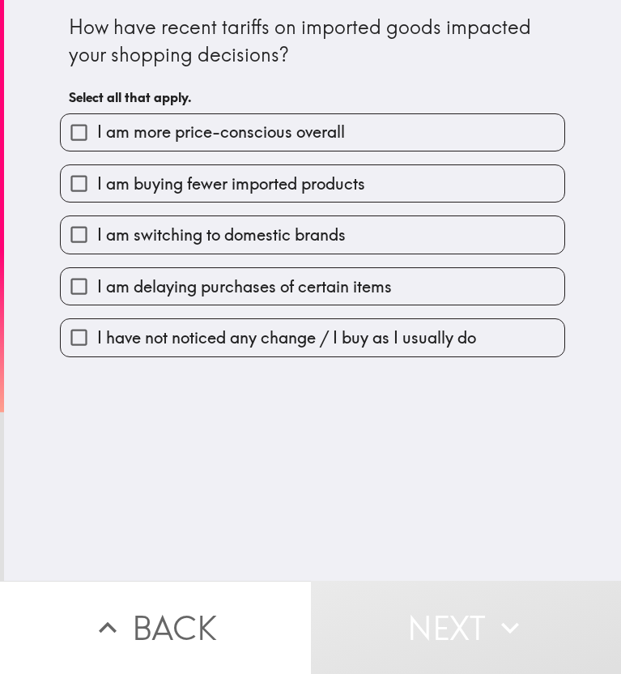
click at [257, 459] on div "How have recent tariffs on imported goods impacted your shopping decisions? Sel…" at bounding box center [312, 290] width 617 height 581
click at [78, 139] on input "I am more price-conscious overall" at bounding box center [79, 132] width 36 height 36
checkbox input "true"
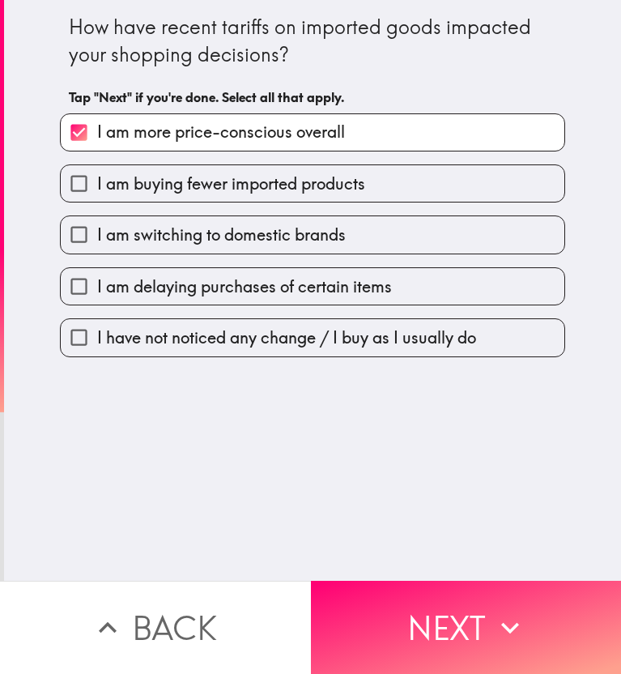
click at [75, 178] on input "I am buying fewer imported products" at bounding box center [79, 183] width 36 height 36
checkbox input "true"
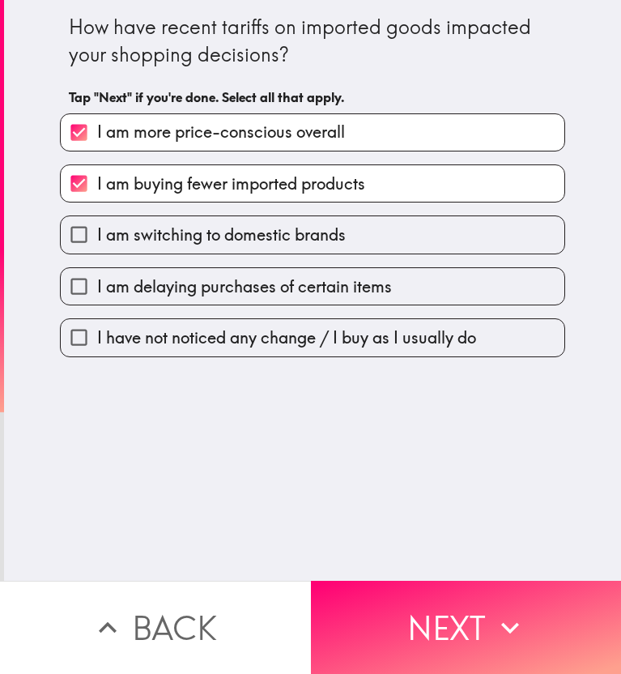
click at [66, 228] on input "I am switching to domestic brands" at bounding box center [79, 234] width 36 height 36
checkbox input "true"
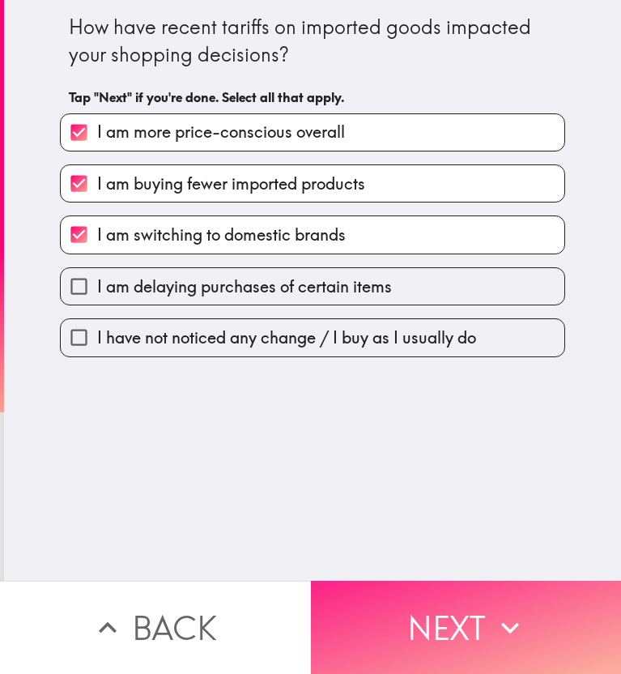
click at [438, 592] on span "button" at bounding box center [466, 627] width 311 height 93
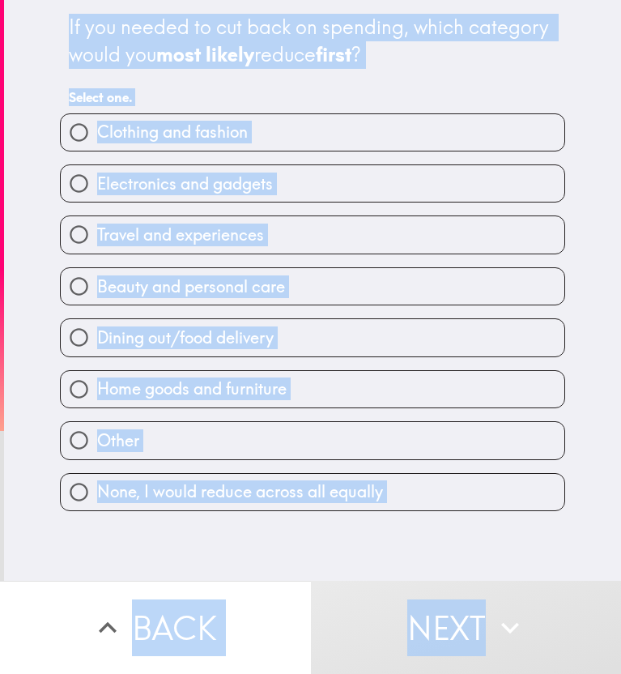
drag, startPoint x: 43, startPoint y: 15, endPoint x: 566, endPoint y: 615, distance: 795.9
click at [566, 615] on div "If you needed to cut back on spending, which category would you most likely red…" at bounding box center [310, 337] width 621 height 674
click at [23, 99] on div "If you needed to cut back on spending, which category would you most likely red…" at bounding box center [312, 290] width 617 height 581
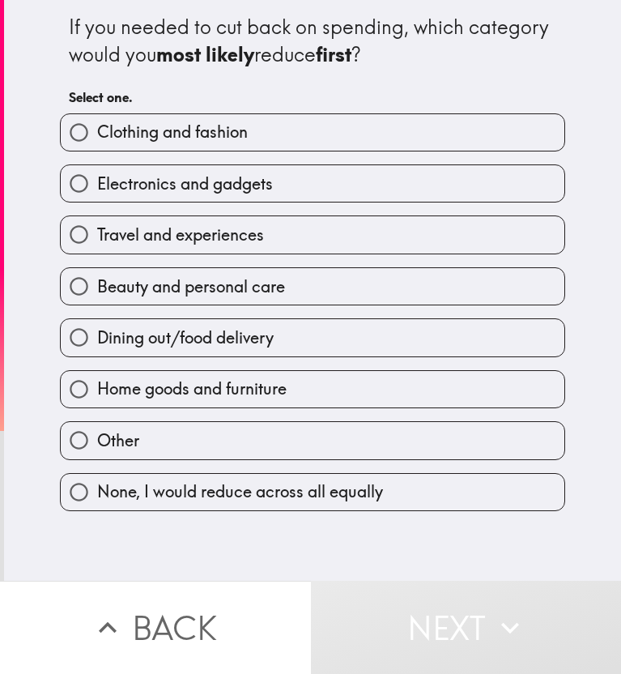
click at [133, 329] on span "button" at bounding box center [313, 337] width 504 height 36
click at [71, 338] on input "Dining out/food delivery" at bounding box center [79, 337] width 36 height 36
radio input "true"
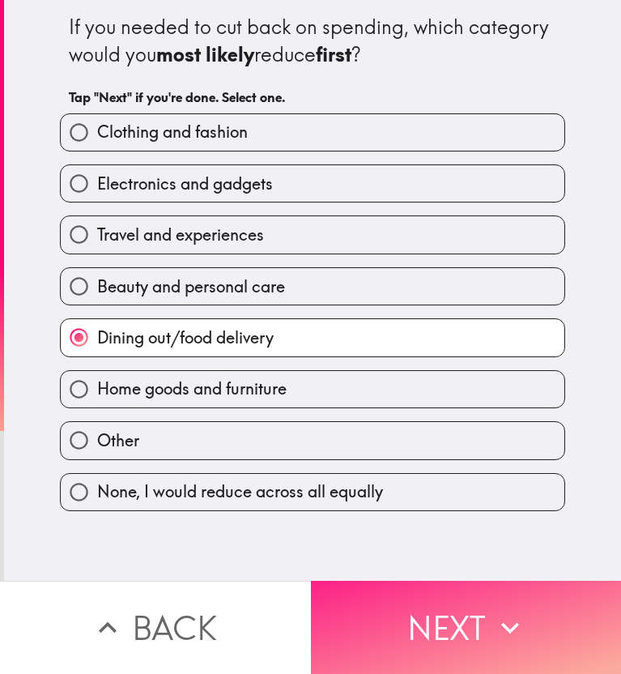
click at [367, 595] on span "button" at bounding box center [466, 627] width 311 height 93
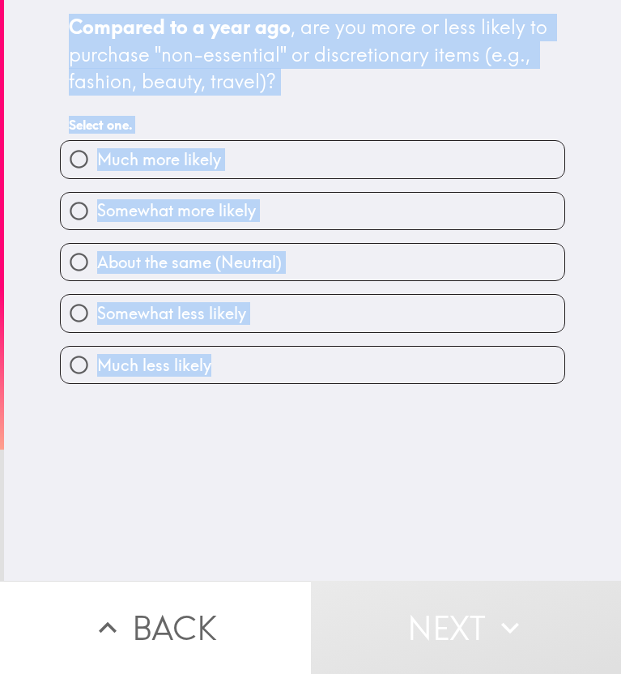
drag, startPoint x: 30, startPoint y: 17, endPoint x: 254, endPoint y: 356, distance: 407.0
click at [254, 356] on div "Compared to a year ago , are you more or less likely to purchase "non-essential…" at bounding box center [312, 290] width 617 height 581
click at [186, 519] on div "Compared to a year ago , are you more or less likely to purchase "non-essential…" at bounding box center [312, 290] width 617 height 581
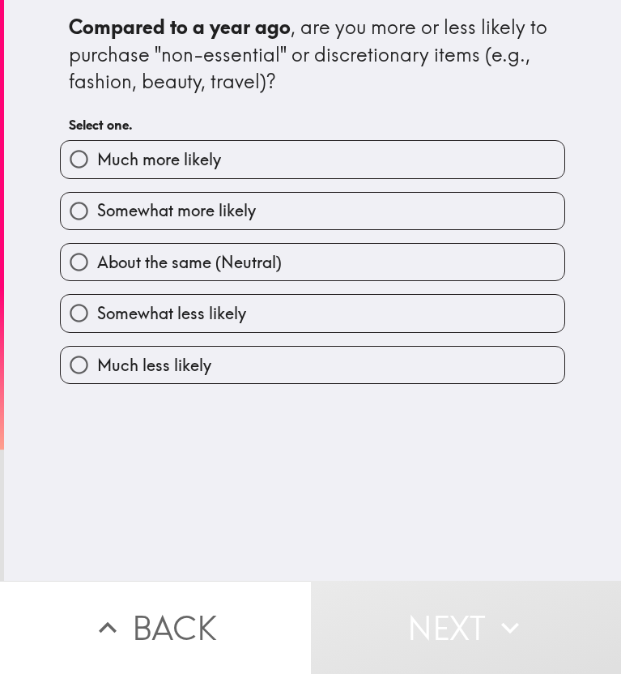
click at [109, 254] on span "button" at bounding box center [313, 262] width 504 height 36
click at [68, 264] on input "About the same (Neutral)" at bounding box center [79, 262] width 36 height 36
radio input "true"
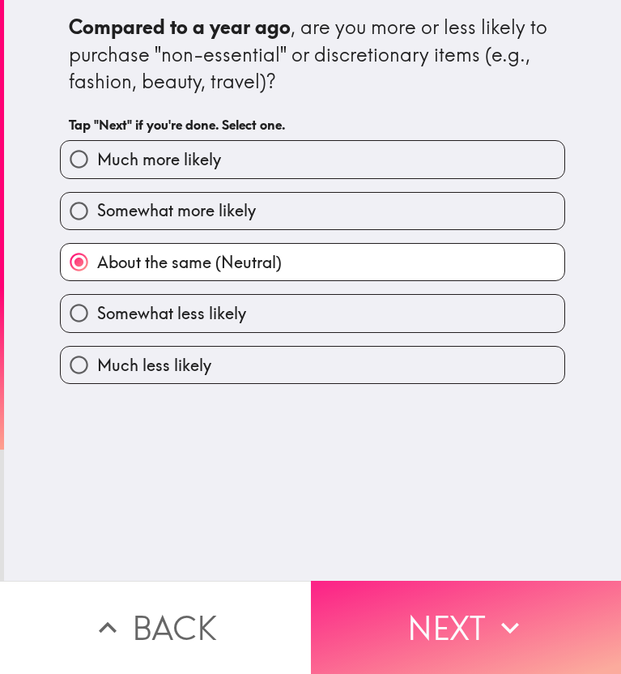
click at [389, 614] on span "button" at bounding box center [466, 627] width 311 height 93
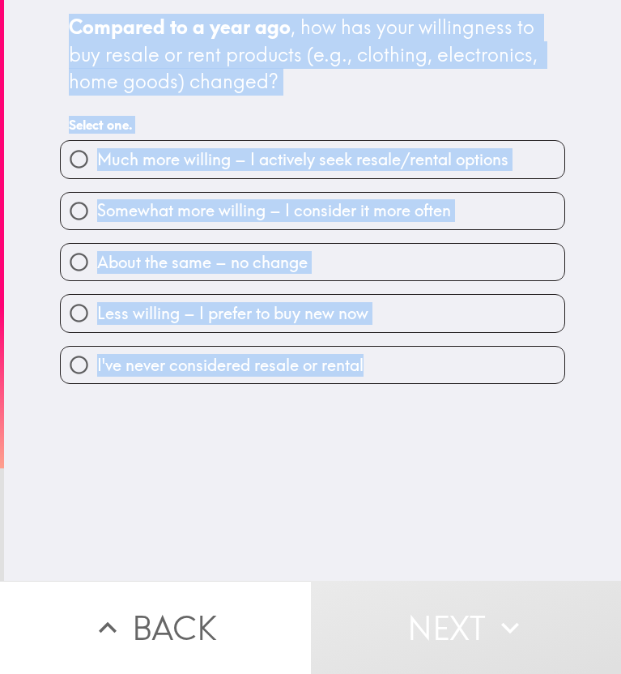
drag, startPoint x: 41, startPoint y: 27, endPoint x: 233, endPoint y: 383, distance: 404.5
click at [233, 383] on div "Compared to a year ago , how has your willingness to buy resale or rent product…" at bounding box center [312, 192] width 519 height 384
click at [124, 473] on div "Compared to a year ago , how has your willingness to buy resale or rent product…" at bounding box center [312, 290] width 617 height 581
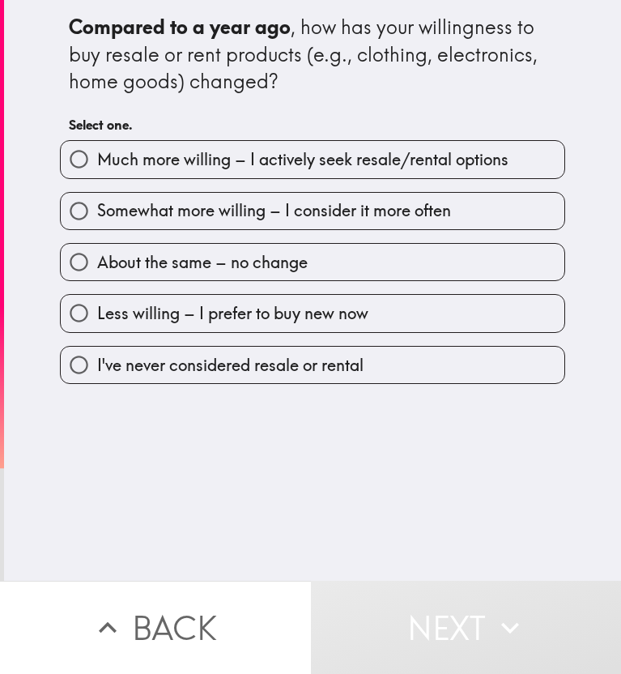
click at [73, 215] on input "Somewhat more willing – I consider it more often" at bounding box center [79, 211] width 36 height 36
radio input "true"
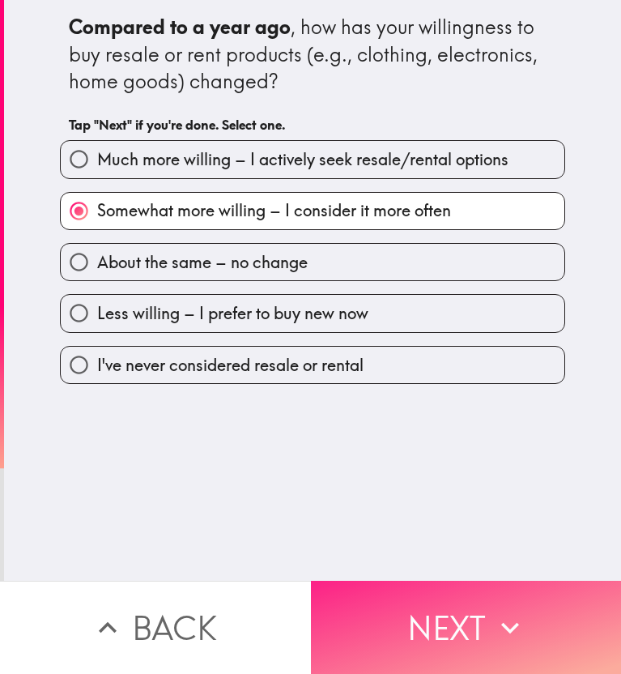
click at [376, 581] on span "button" at bounding box center [466, 627] width 311 height 93
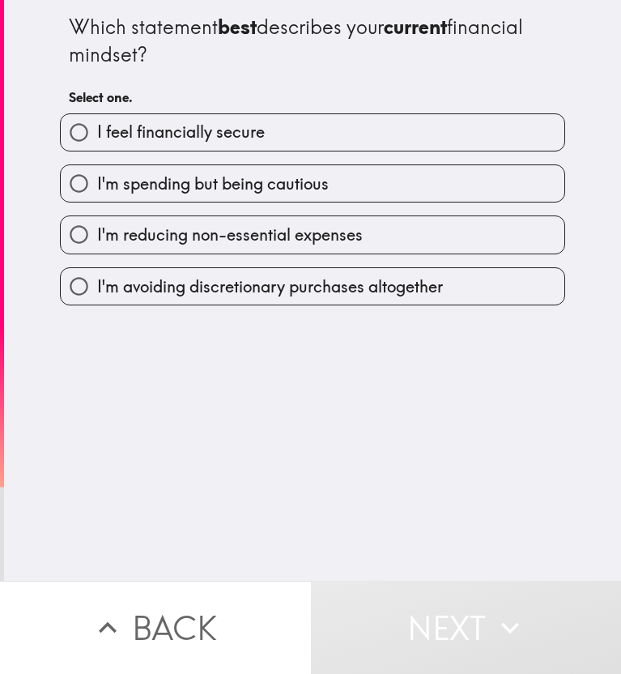
click at [53, 20] on div "Which statement best describes your current financial mindset? Select one. I fe…" at bounding box center [312, 152] width 519 height 305
click at [61, 139] on input "I feel financially secure" at bounding box center [79, 132] width 36 height 36
radio input "true"
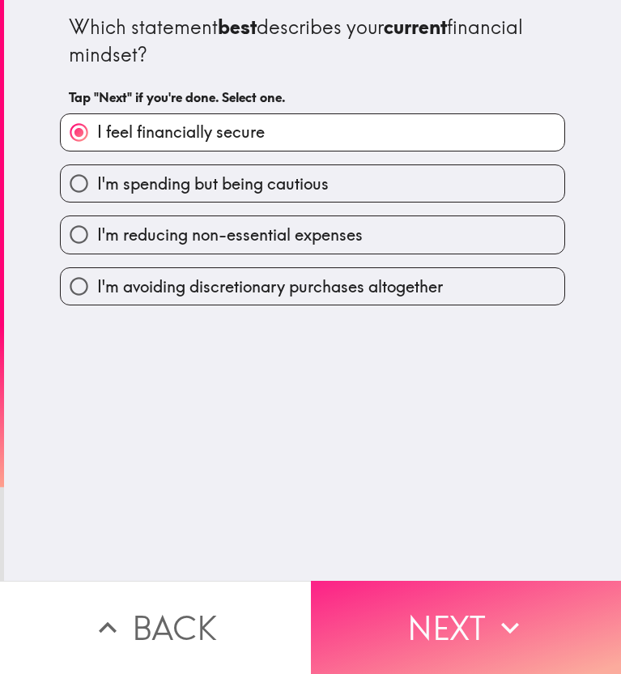
click at [371, 583] on span "button" at bounding box center [466, 627] width 311 height 93
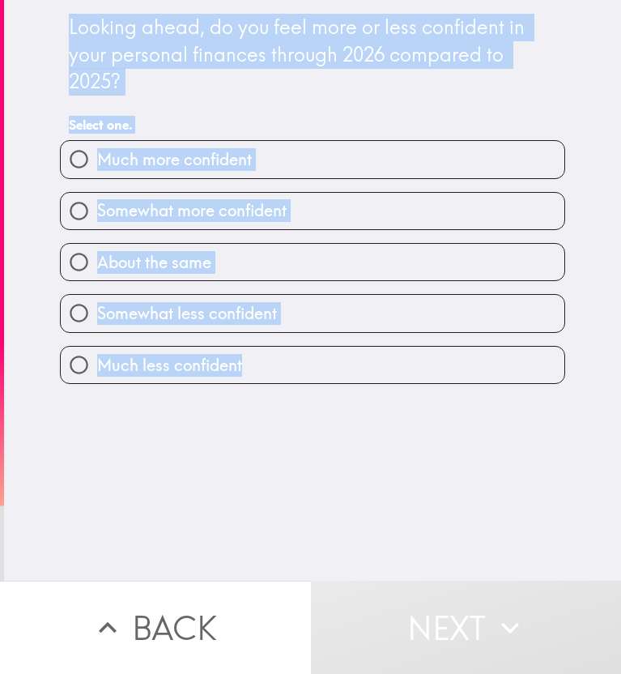
drag, startPoint x: 28, startPoint y: 8, endPoint x: 349, endPoint y: 397, distance: 504.7
click at [349, 397] on div "Looking ahead, do you feel more or less confident in your personal finances thr…" at bounding box center [312, 290] width 617 height 581
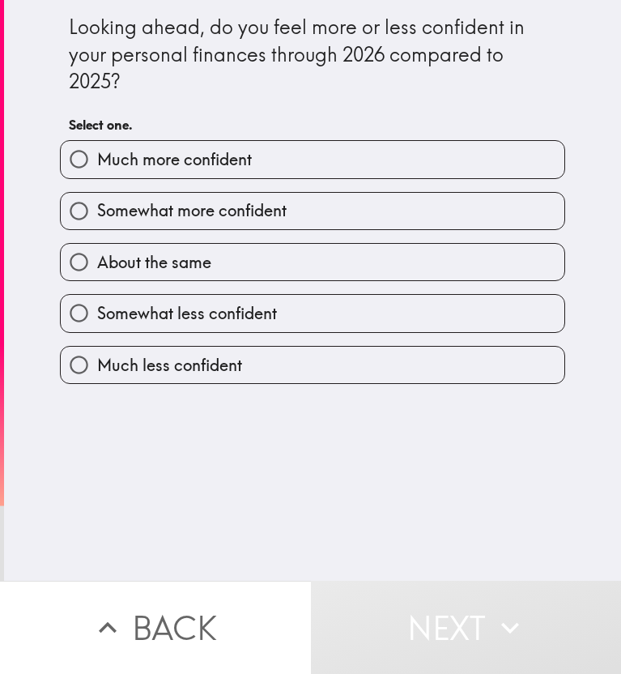
click at [271, 494] on div "Looking ahead, do you feel more or less confident in your personal finances thr…" at bounding box center [312, 290] width 617 height 581
click at [107, 198] on span "button" at bounding box center [313, 211] width 504 height 36
click at [72, 206] on input "Somewhat more confident" at bounding box center [79, 211] width 36 height 36
radio input "true"
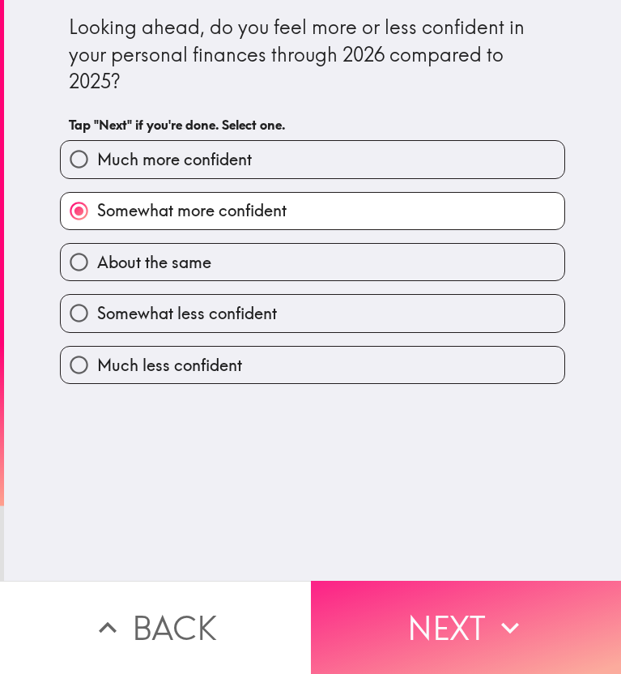
click at [391, 604] on span "button" at bounding box center [466, 627] width 311 height 93
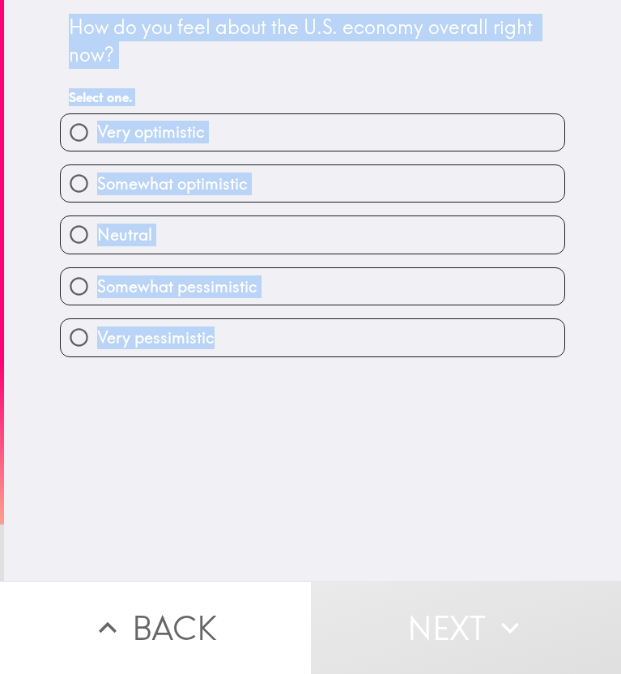
drag, startPoint x: 32, startPoint y: 0, endPoint x: 242, endPoint y: 378, distance: 431.9
click at [242, 378] on div "How do you feel about the U.S. economy overall right now? Select one. Very opti…" at bounding box center [312, 290] width 617 height 581
click at [150, 195] on span "button" at bounding box center [313, 183] width 504 height 36
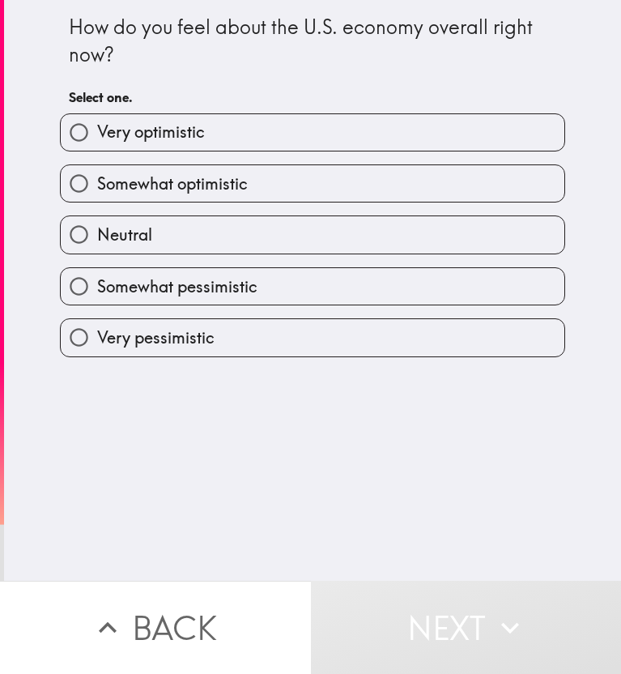
click at [131, 184] on span "button" at bounding box center [313, 183] width 504 height 36
click at [61, 183] on input "Somewhat optimistic" at bounding box center [79, 183] width 36 height 36
radio input "true"
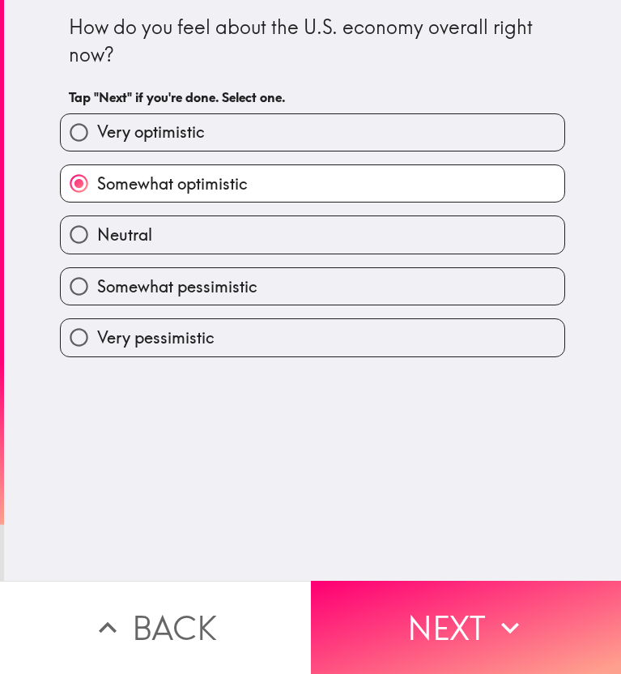
drag, startPoint x: 260, startPoint y: 285, endPoint x: 161, endPoint y: 288, distance: 98.9
click at [161, 288] on span "button" at bounding box center [313, 286] width 504 height 36
click at [203, 497] on div "How do you feel about the U.S. economy overall right now? Tap "Next" if you're …" at bounding box center [312, 290] width 617 height 581
drag, startPoint x: 241, startPoint y: 382, endPoint x: 126, endPoint y: 337, distance: 124.1
click at [126, 337] on div "How do you feel about the U.S. economy overall right now? Tap "Next" if you're …" at bounding box center [312, 290] width 617 height 581
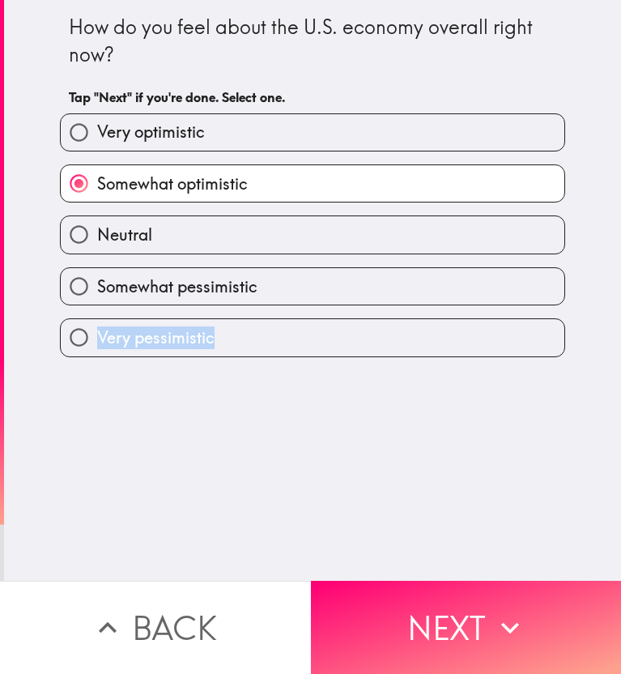
drag, startPoint x: 29, startPoint y: 314, endPoint x: 241, endPoint y: 366, distance: 217.7
click at [241, 366] on div "How do you feel about the U.S. economy overall right now? Tap "Next" if you're …" at bounding box center [312, 290] width 617 height 581
drag, startPoint x: 187, startPoint y: 340, endPoint x: 186, endPoint y: 498, distance: 158.0
click at [186, 498] on div "How do you feel about the U.S. economy overall right now? Tap "Next" if you're …" at bounding box center [312, 290] width 617 height 581
drag, startPoint x: 41, startPoint y: 324, endPoint x: 181, endPoint y: 360, distance: 144.6
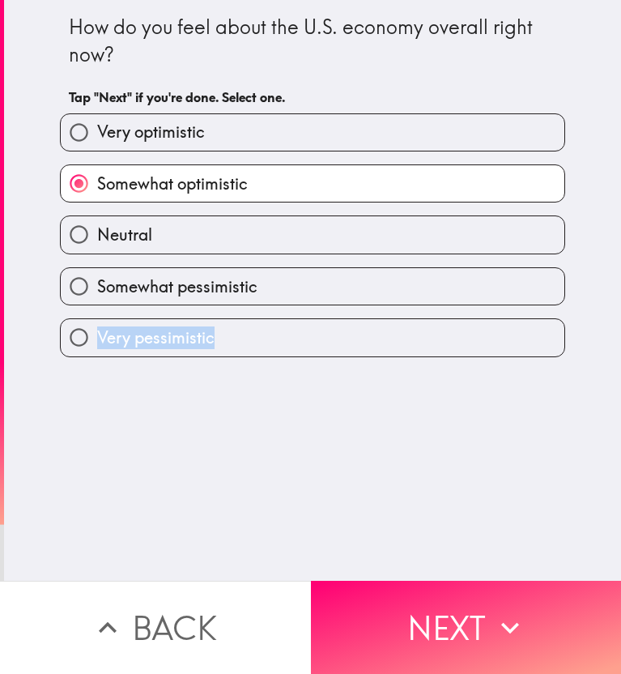
click at [181, 360] on div "How do you feel about the U.S. economy overall right now? Tap "Next" if you're …" at bounding box center [312, 290] width 617 height 581
drag, startPoint x: 162, startPoint y: 339, endPoint x: 79, endPoint y: 383, distance: 93.5
click at [79, 383] on div "How do you feel about the U.S. economy overall right now? Tap "Next" if you're …" at bounding box center [312, 290] width 617 height 581
drag, startPoint x: 6, startPoint y: 328, endPoint x: 260, endPoint y: 346, distance: 255.0
click at [260, 346] on div "How do you feel about the U.S. economy overall right now? Tap "Next" if you're …" at bounding box center [312, 290] width 617 height 581
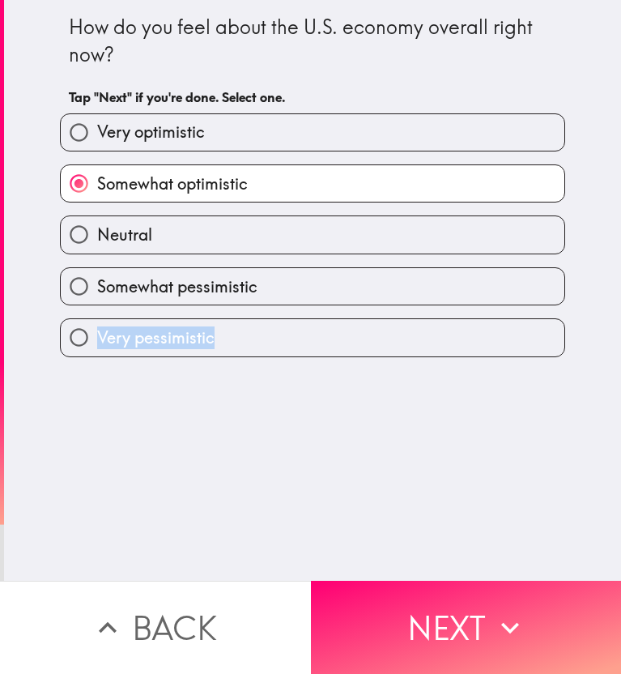
click at [61, 234] on input "Neutral" at bounding box center [79, 234] width 36 height 36
radio input "true"
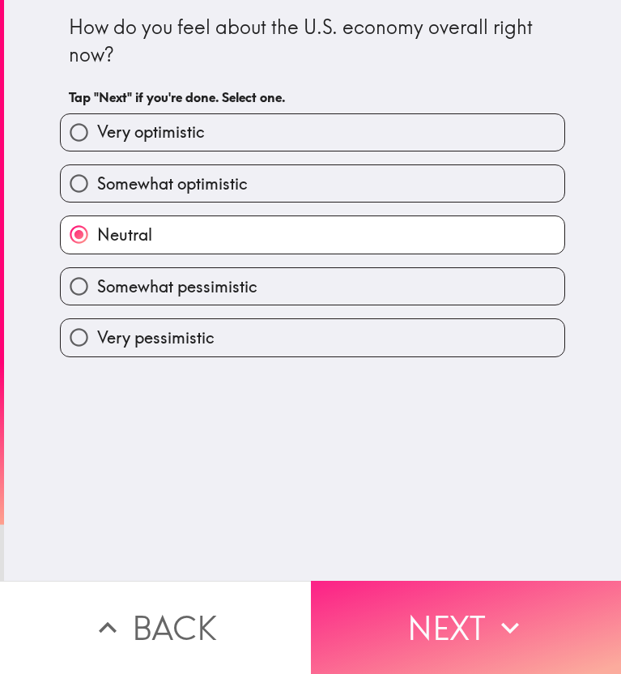
click at [415, 604] on span "button" at bounding box center [466, 627] width 311 height 93
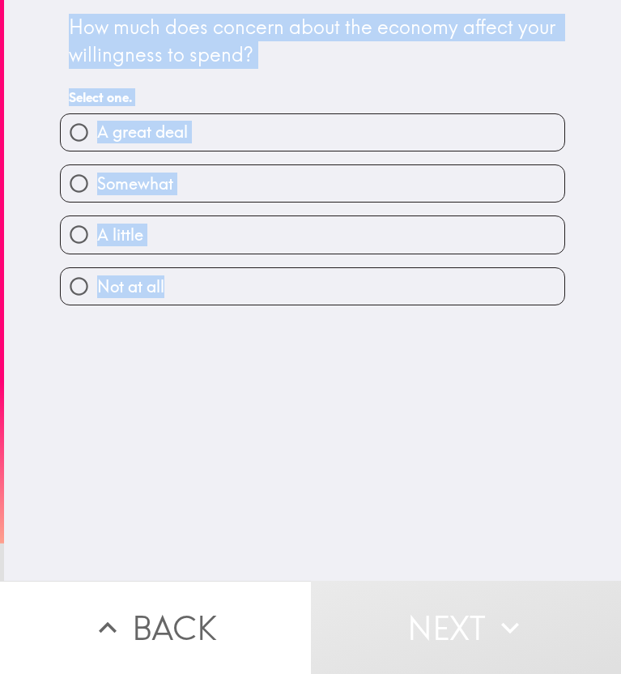
drag, startPoint x: 60, startPoint y: 19, endPoint x: 207, endPoint y: 306, distance: 323.2
click at [207, 306] on div "How much does concern about the economy affect your willingness to spend? Selec…" at bounding box center [312, 290] width 617 height 581
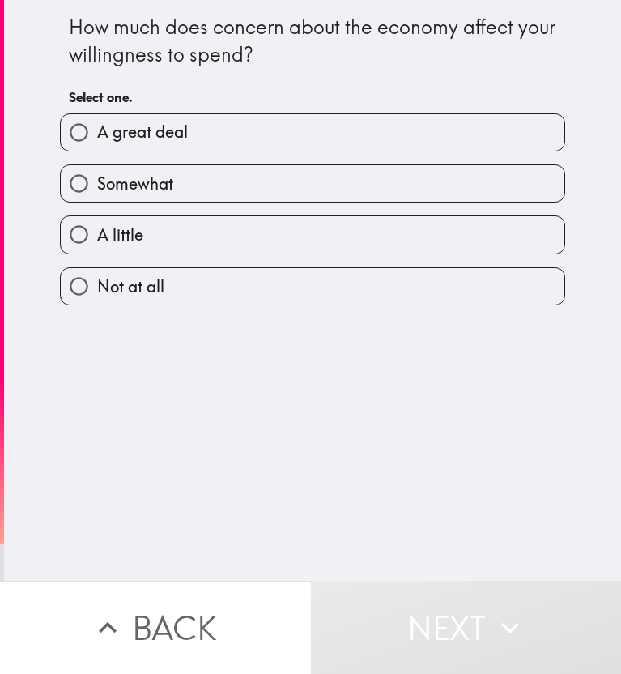
click at [516, 461] on div "How much does concern about the economy affect your willingness to spend? Selec…" at bounding box center [312, 290] width 617 height 581
click at [63, 192] on input "Somewhat" at bounding box center [79, 183] width 36 height 36
radio input "true"
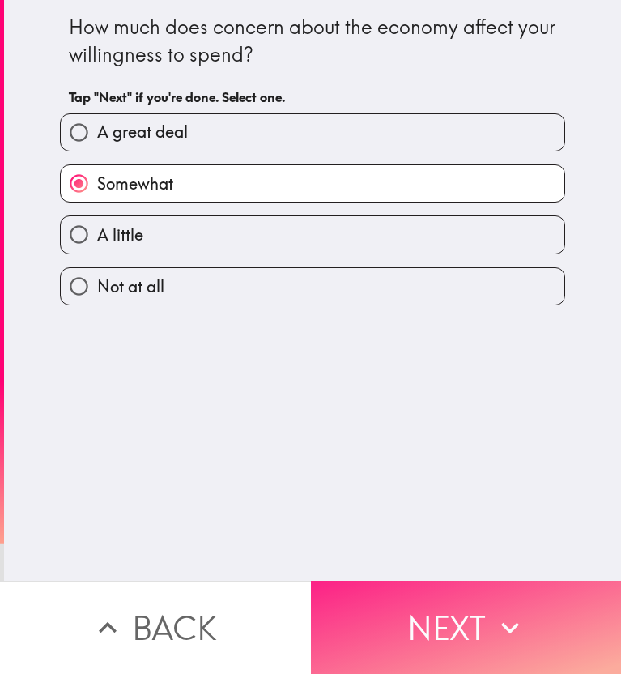
click at [399, 585] on span "button" at bounding box center [466, 627] width 311 height 93
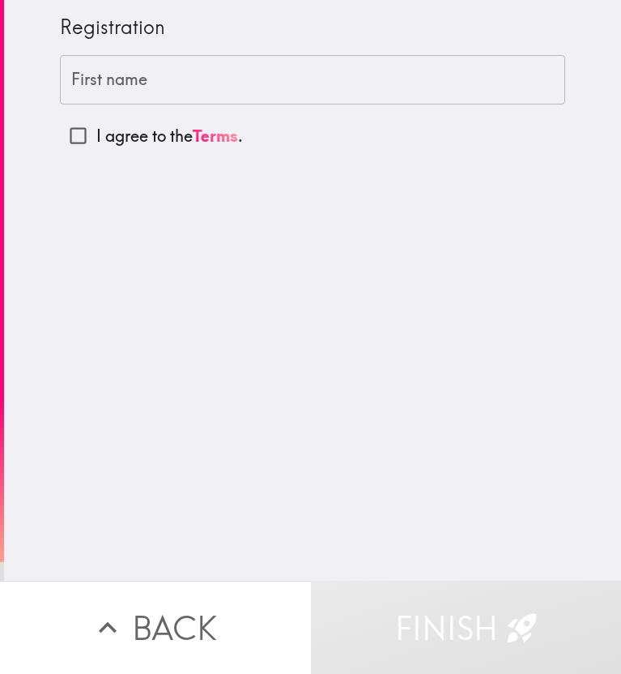
click at [92, 70] on label "First name" at bounding box center [109, 79] width 76 height 23
click at [92, 70] on input "First name" at bounding box center [313, 80] width 506 height 50
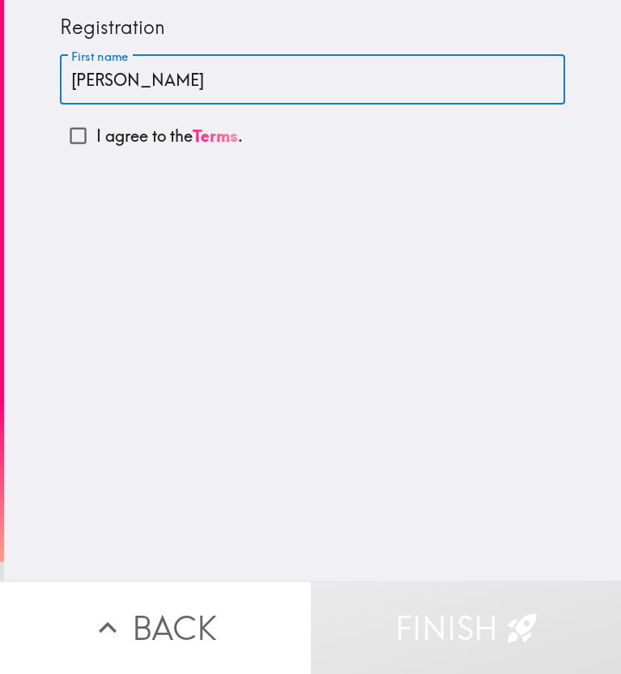
type input "[PERSON_NAME]"
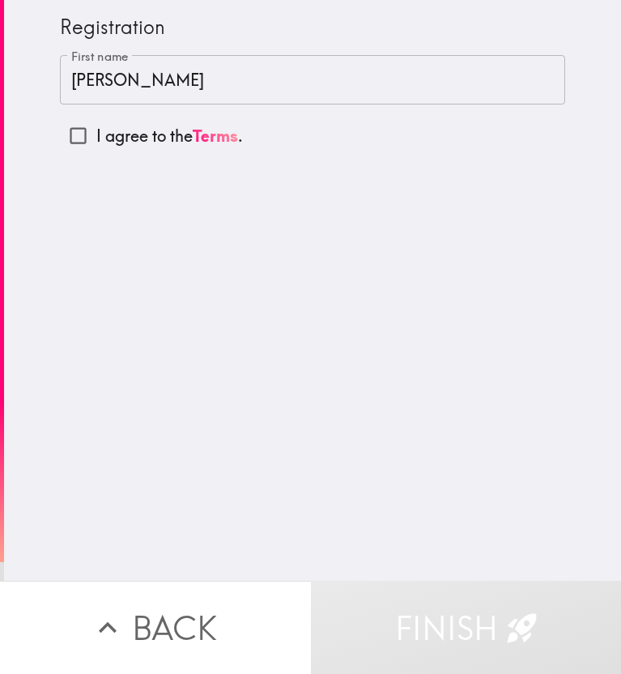
click at [71, 131] on input "I agree to the Terms ." at bounding box center [78, 135] width 36 height 36
checkbox input "true"
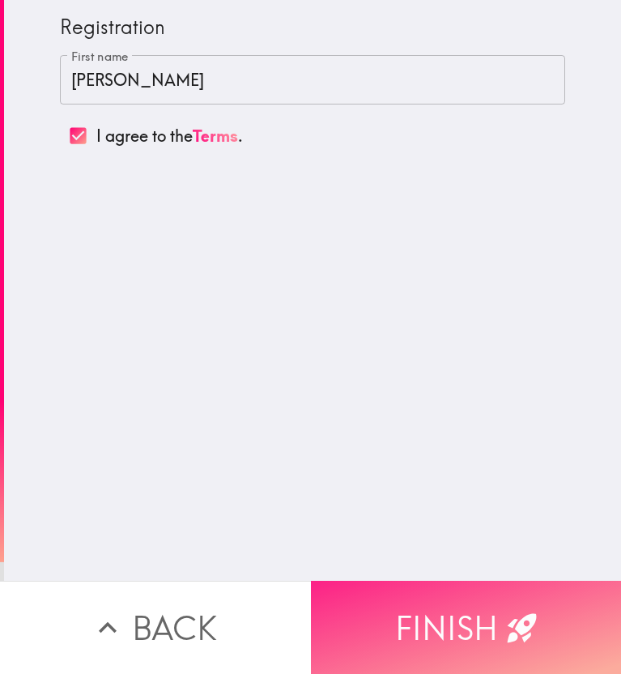
click at [363, 612] on span "button" at bounding box center [466, 627] width 311 height 93
